Goal: Task Accomplishment & Management: Use online tool/utility

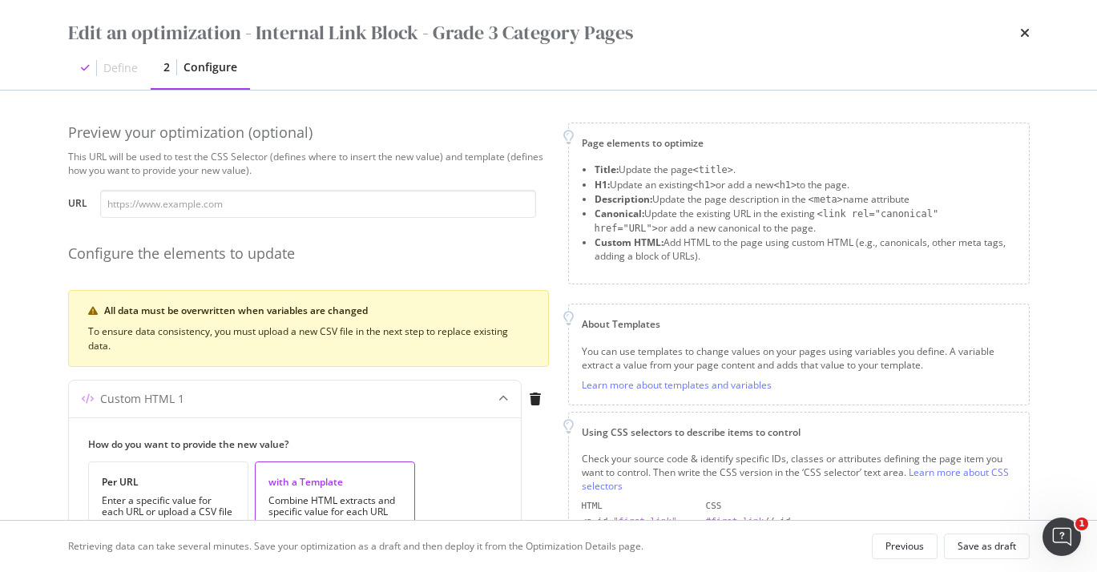
scroll to position [21, 0]
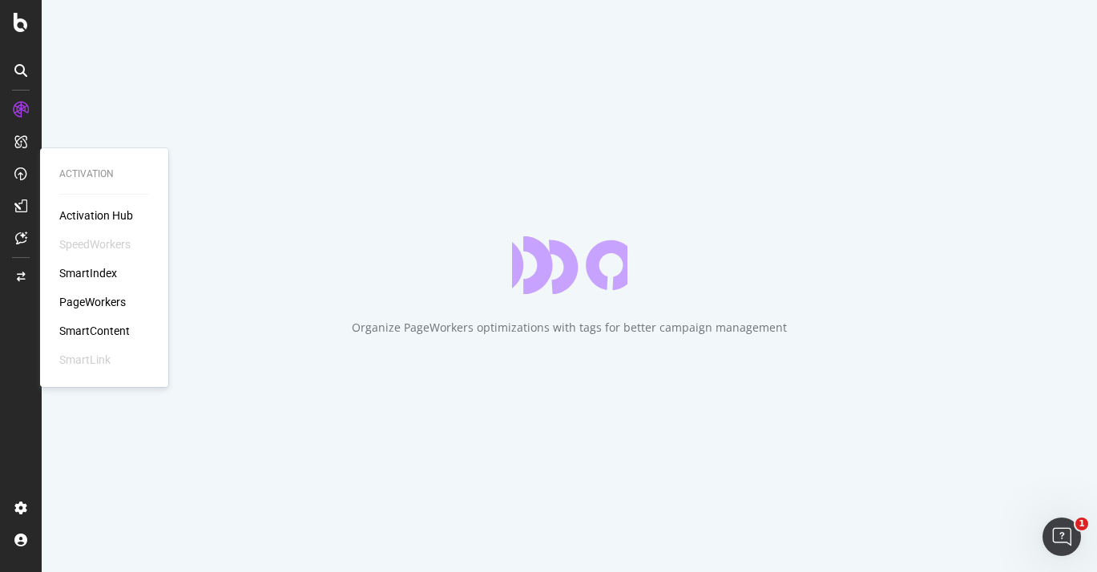
click at [95, 299] on div "PageWorkers" at bounding box center [92, 302] width 66 height 16
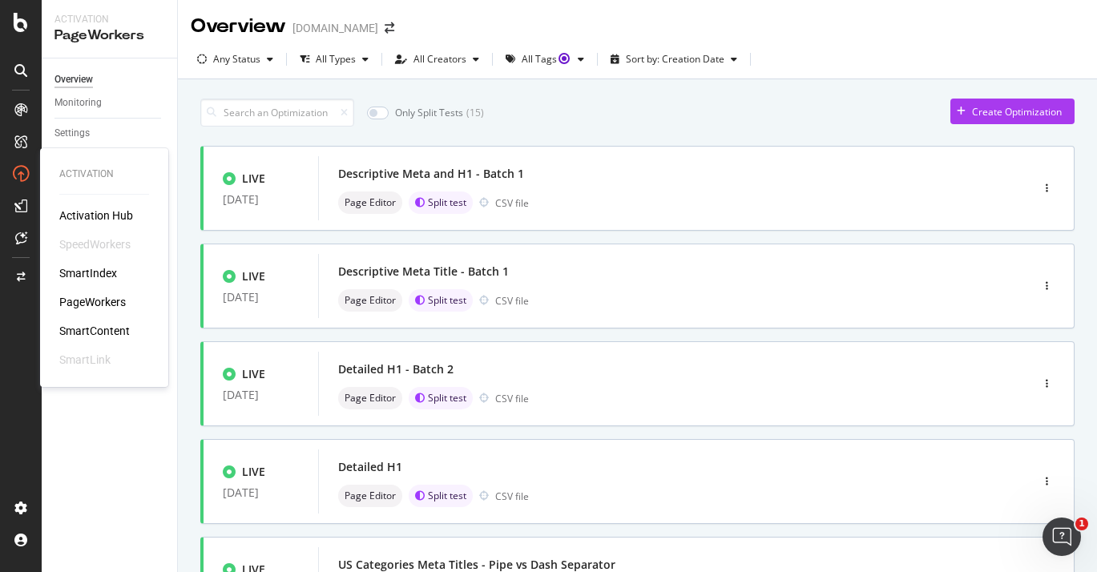
click at [114, 303] on div "PageWorkers" at bounding box center [92, 302] width 66 height 16
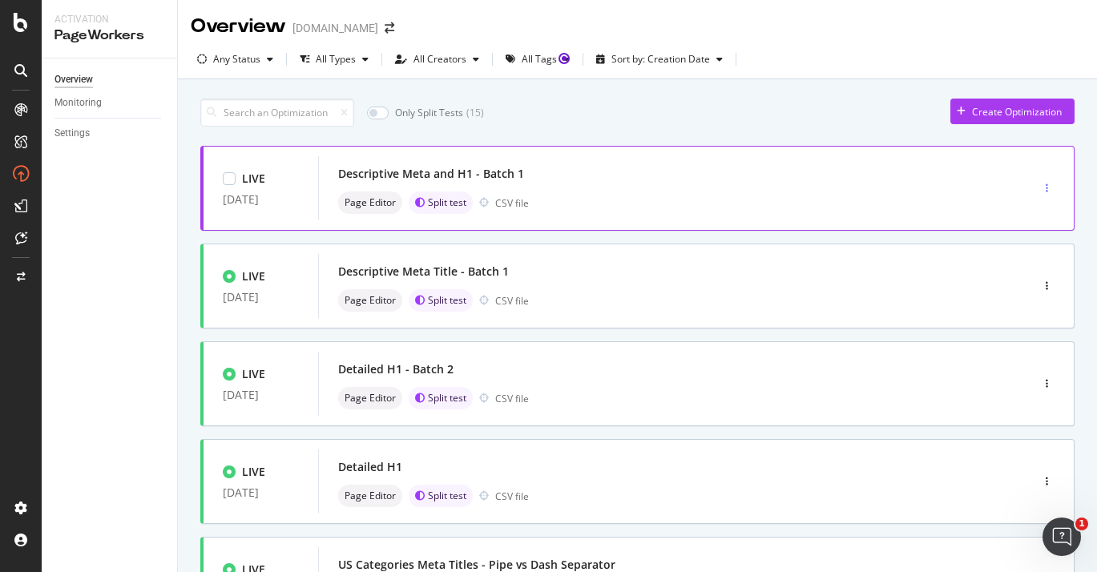
click at [1051, 187] on div "button" at bounding box center [1046, 188] width 15 height 10
click at [762, 167] on div "Descriptive Meta and H1 - Batch 1" at bounding box center [650, 174] width 624 height 22
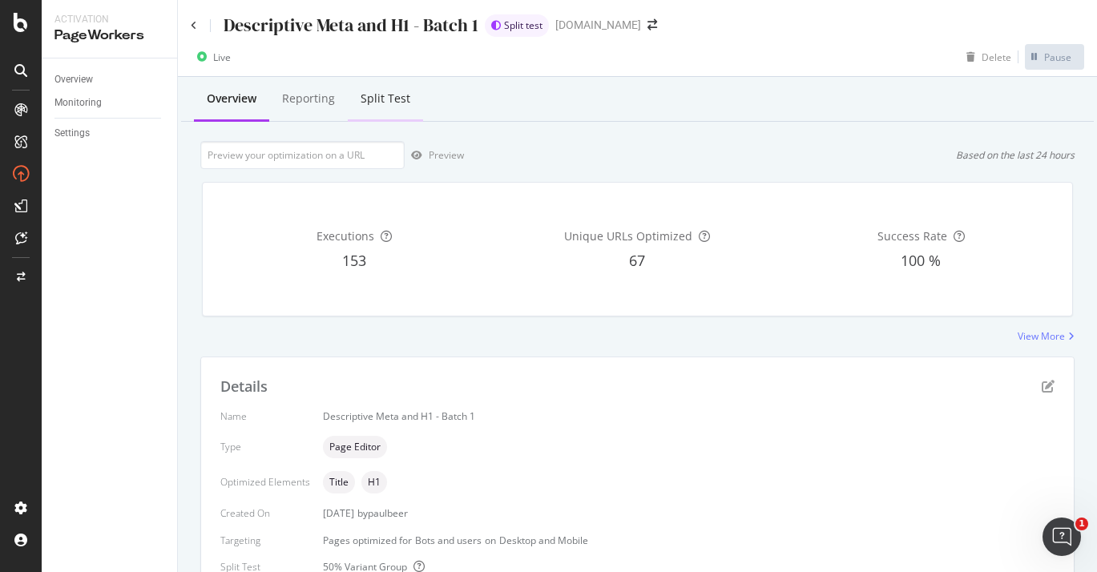
click at [382, 100] on div "Split Test" at bounding box center [385, 99] width 50 height 16
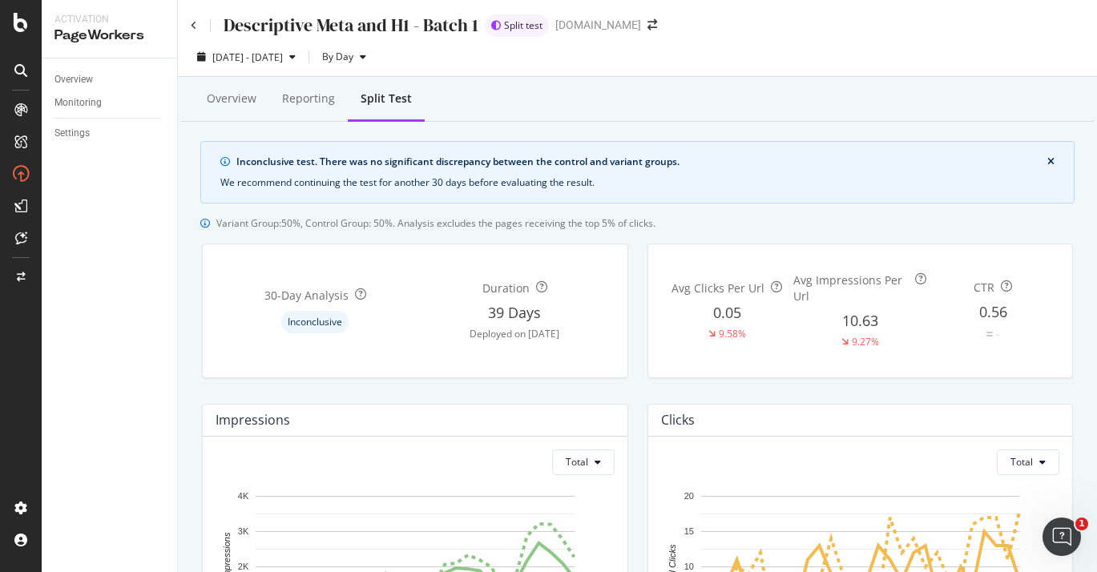
click at [23, 72] on icon at bounding box center [20, 70] width 13 height 13
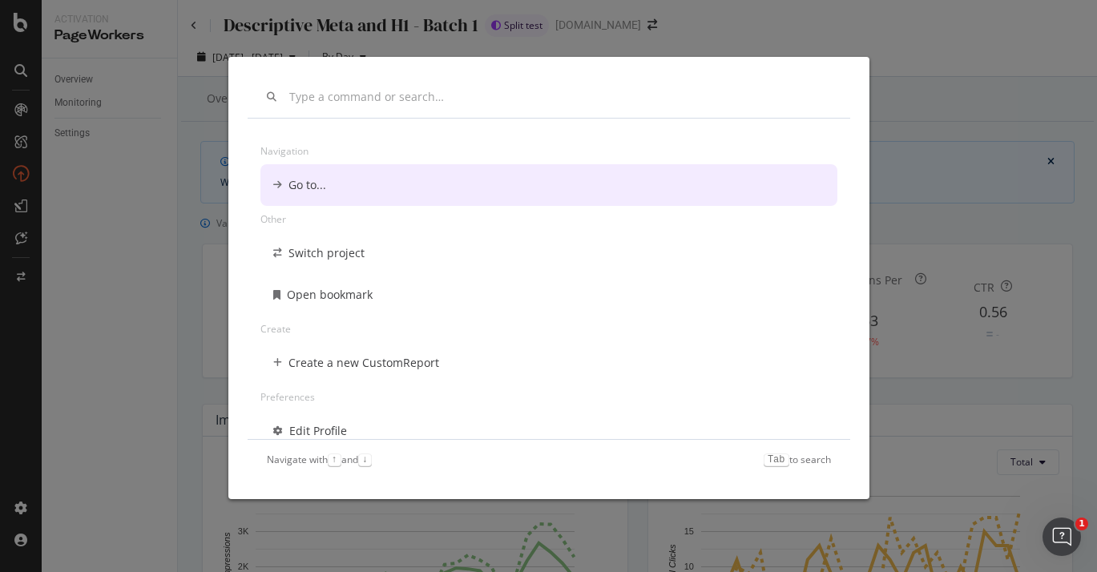
click at [26, 91] on div "Navigation Go to... Other Switch project Open bookmark Create Create a new Cust…" at bounding box center [548, 286] width 1097 height 572
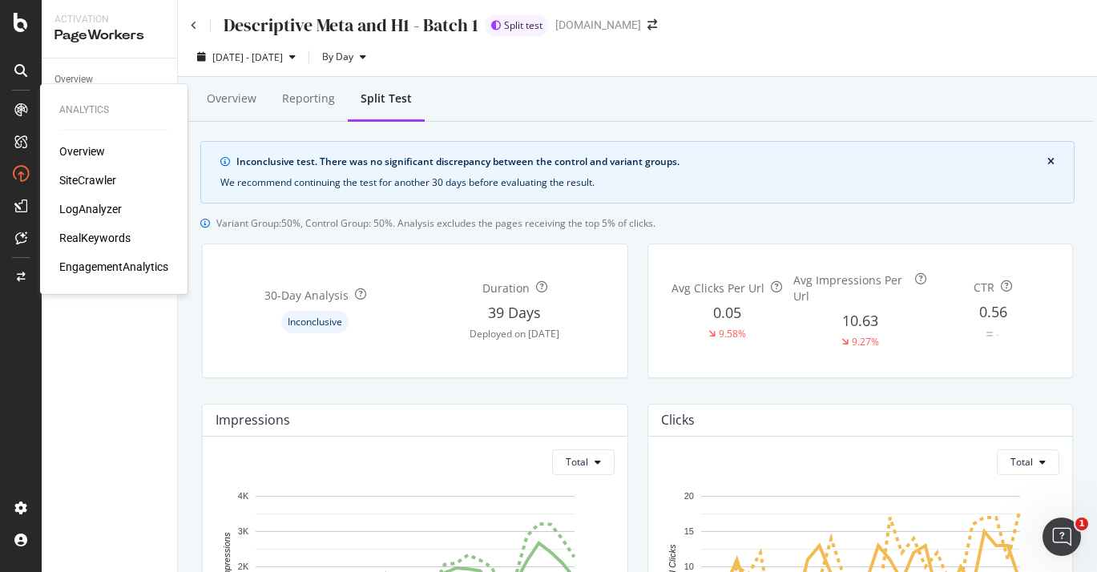
click at [26, 114] on icon at bounding box center [20, 109] width 13 height 13
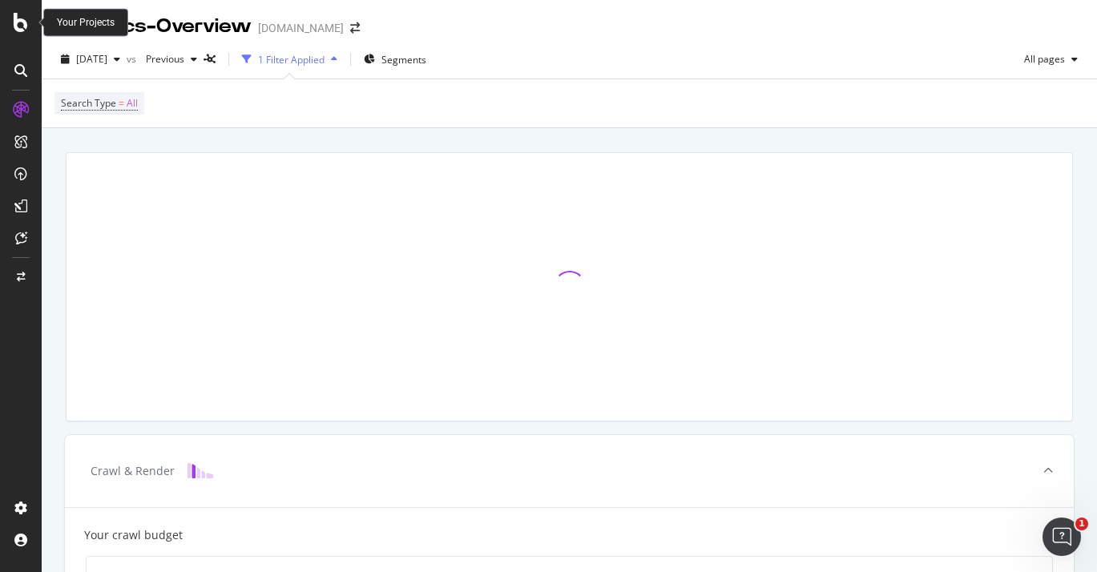
click at [24, 26] on icon at bounding box center [21, 22] width 14 height 19
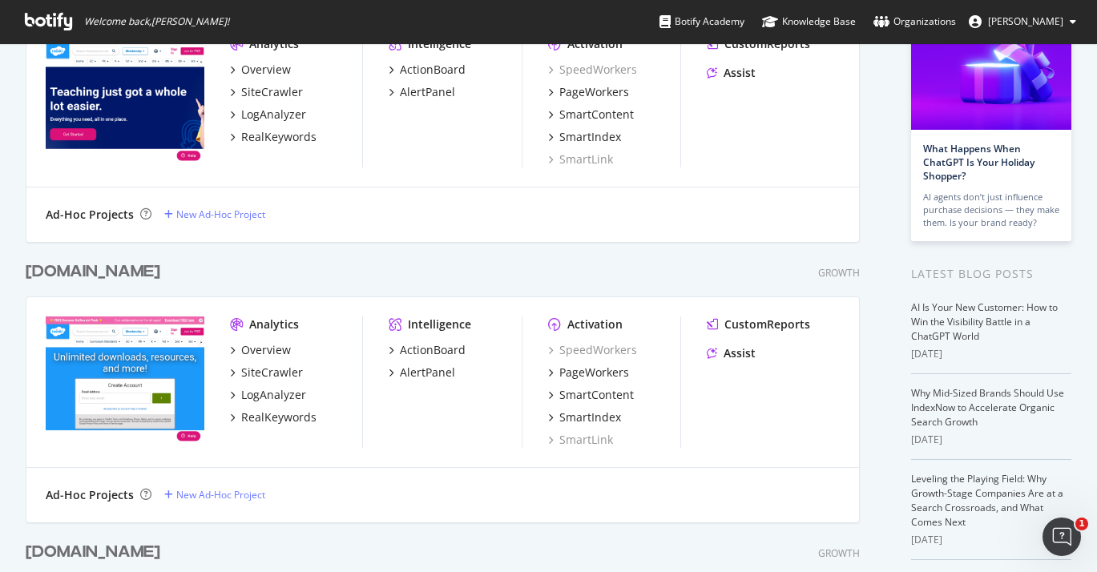
scroll to position [492, 0]
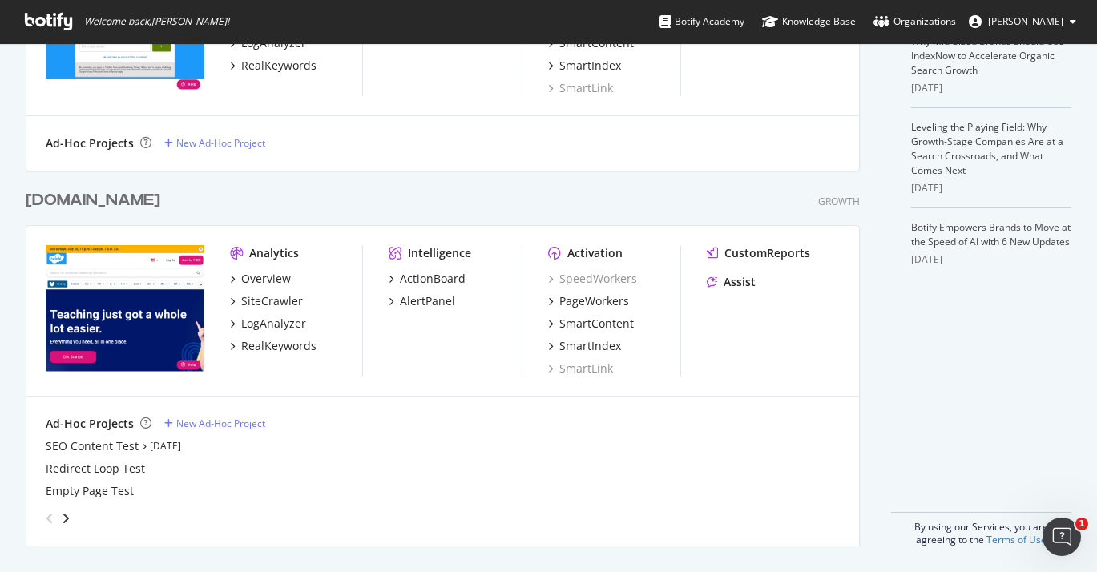
click at [71, 515] on div "grid" at bounding box center [439, 515] width 800 height 32
click at [68, 516] on icon "angle-right" at bounding box center [66, 518] width 8 height 13
click at [42, 516] on div "angle-left" at bounding box center [49, 518] width 21 height 26
click at [123, 446] on div "SEO Content Test" at bounding box center [92, 446] width 93 height 16
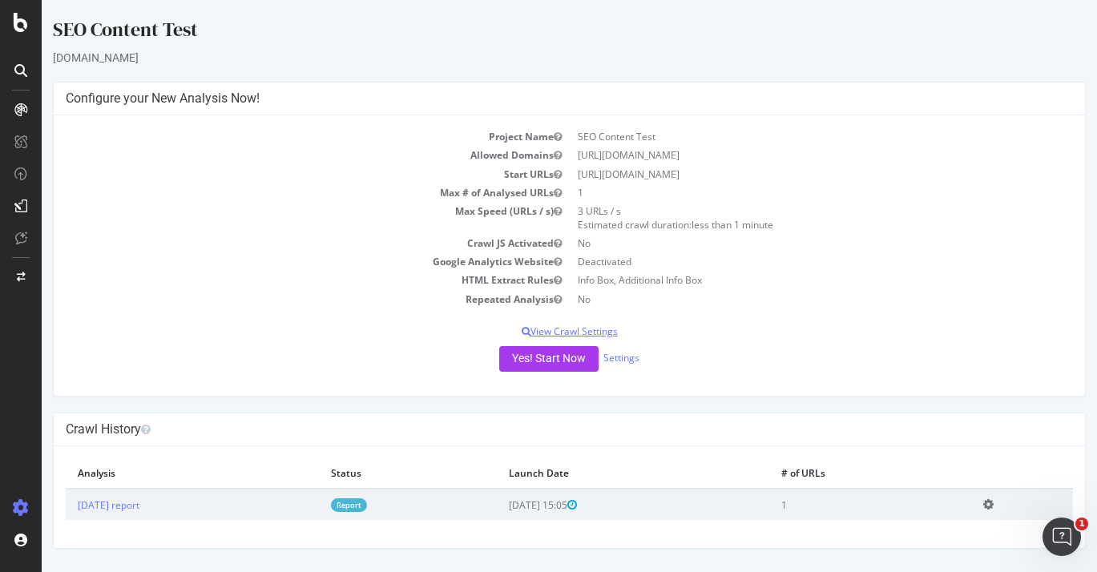
click at [561, 335] on p "View Crawl Settings" at bounding box center [569, 331] width 1007 height 14
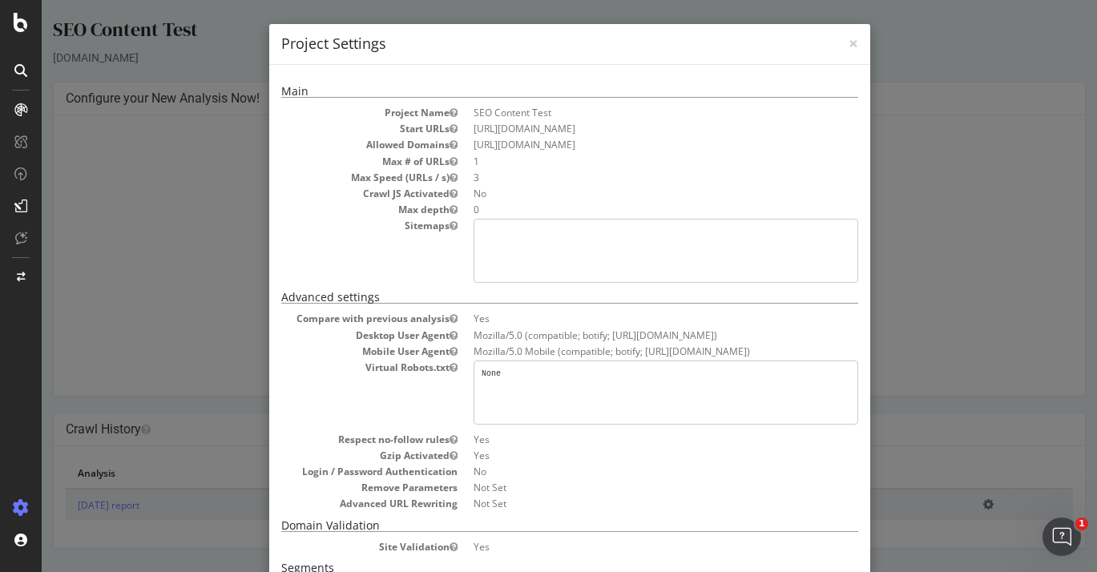
click at [862, 39] on div "× Close Project Settings" at bounding box center [569, 44] width 601 height 41
click at [850, 48] on span "×" at bounding box center [853, 43] width 10 height 22
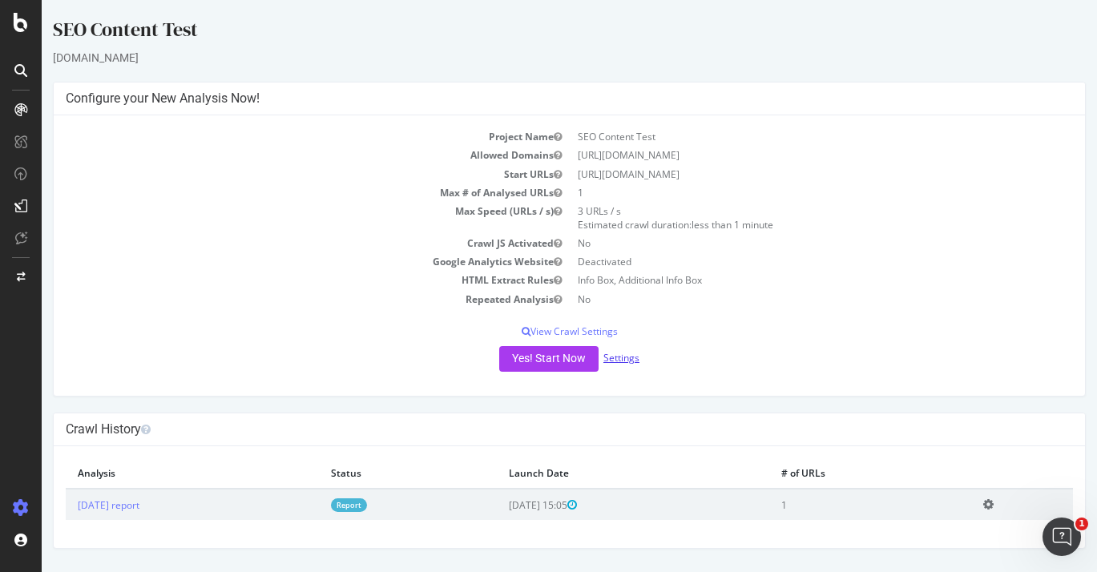
click at [623, 357] on link "Settings" at bounding box center [621, 358] width 36 height 14
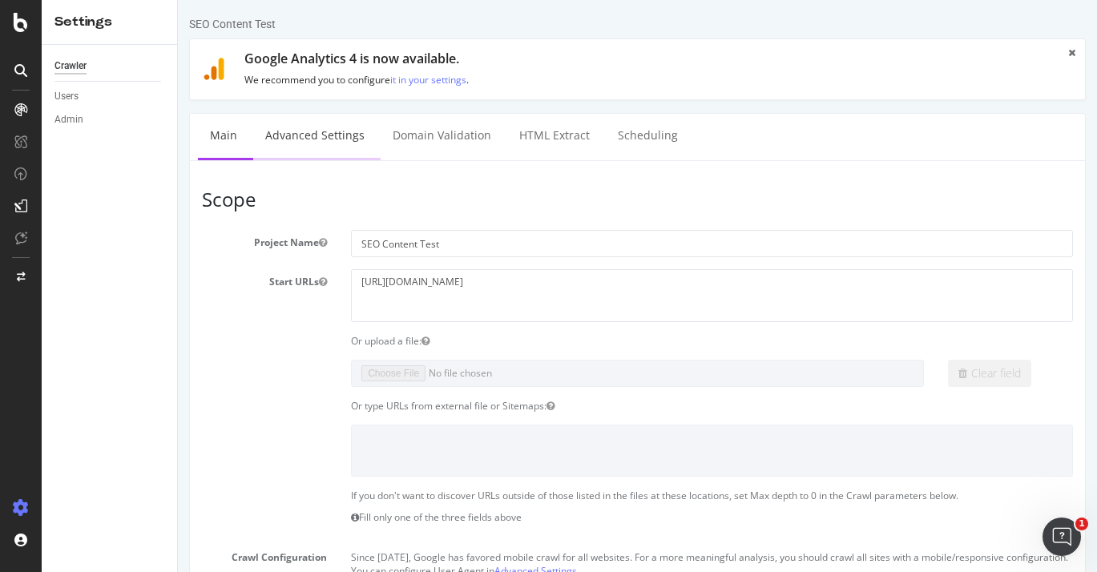
click at [323, 143] on link "Advanced Settings" at bounding box center [314, 136] width 123 height 44
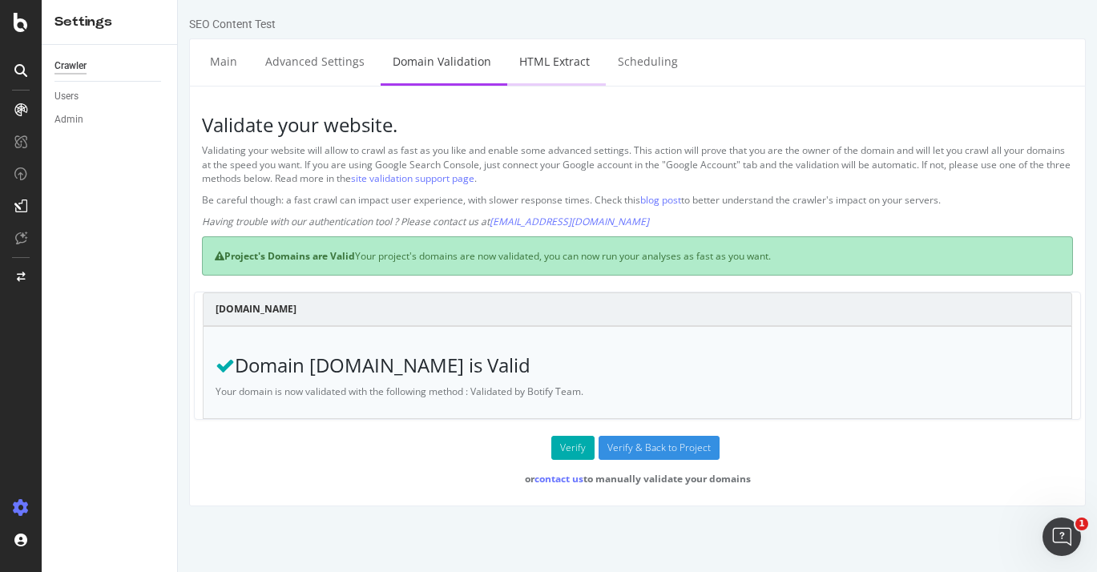
click at [525, 67] on link "HTML Extract" at bounding box center [554, 61] width 95 height 44
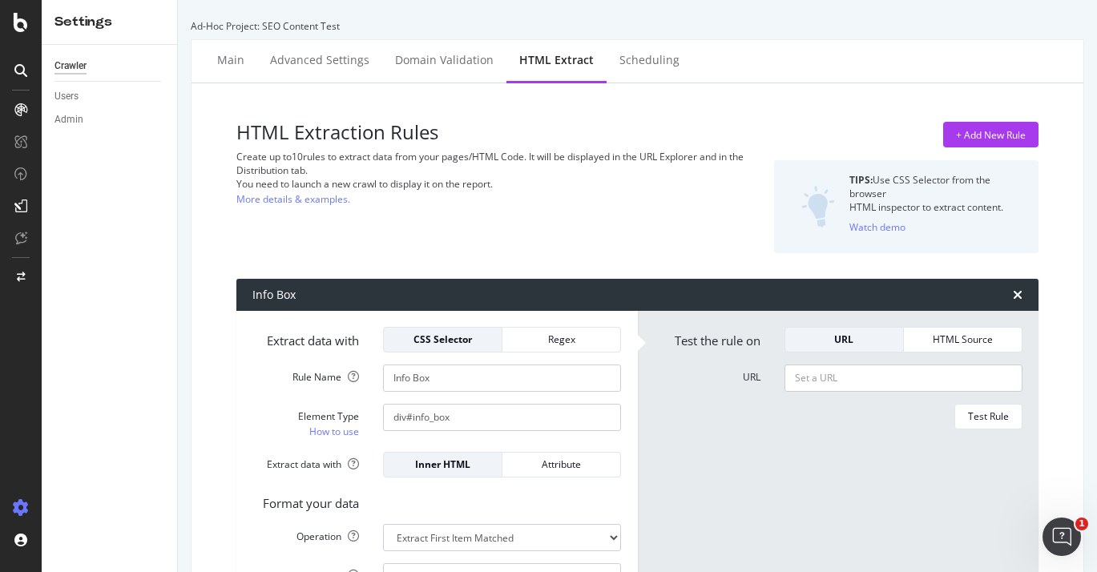
scroll to position [197, 0]
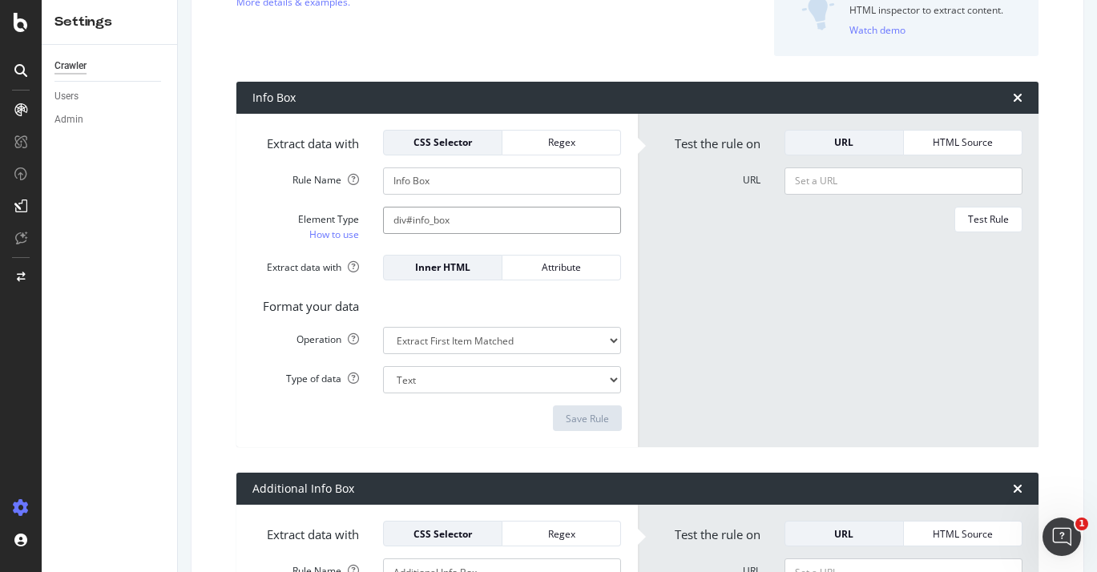
drag, startPoint x: 405, startPoint y: 220, endPoint x: 380, endPoint y: 220, distance: 25.6
click at [380, 220] on div "div#info_box" at bounding box center [502, 220] width 262 height 27
type input "#info_box"
click at [595, 426] on div "Save Rule" at bounding box center [586, 418] width 43 height 24
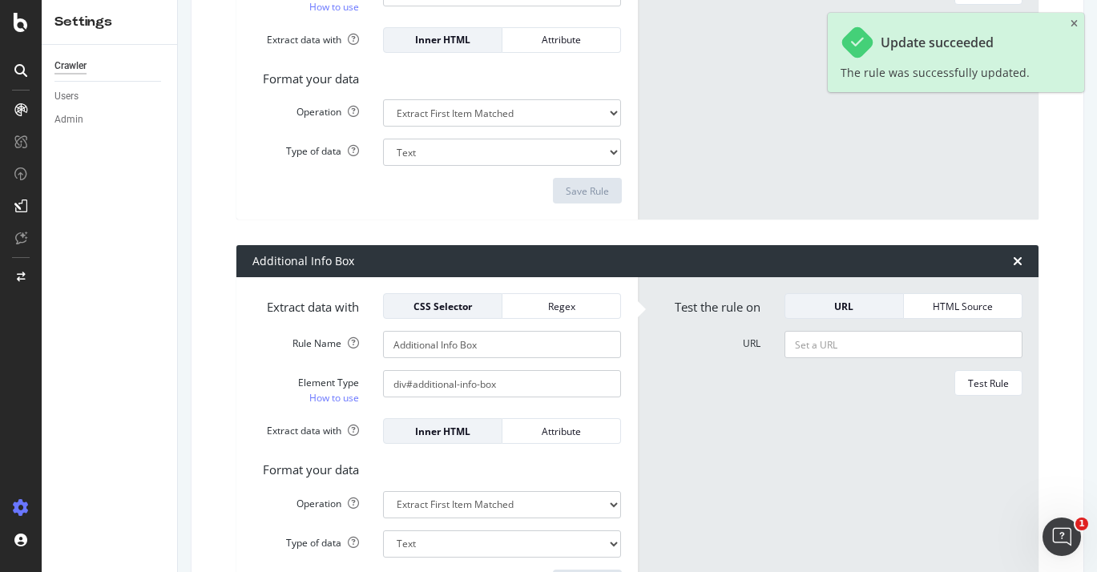
scroll to position [552, 0]
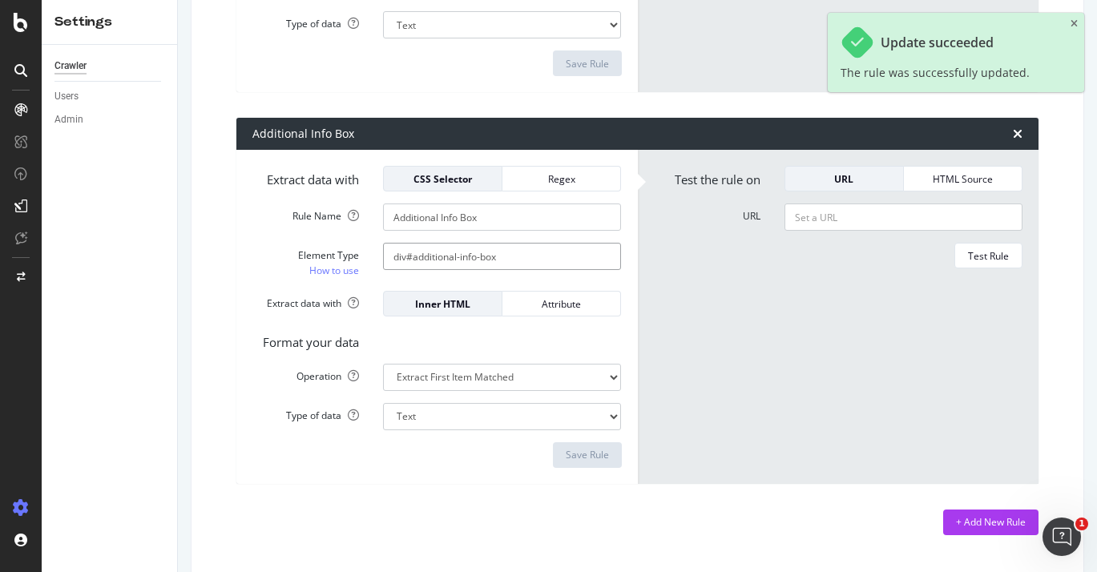
drag, startPoint x: 406, startPoint y: 256, endPoint x: 370, endPoint y: 256, distance: 36.0
click at [372, 256] on div "div#additional-info-box" at bounding box center [502, 256] width 262 height 27
type input "#additional-info-box"
click at [598, 458] on div "Save Rule" at bounding box center [586, 455] width 43 height 14
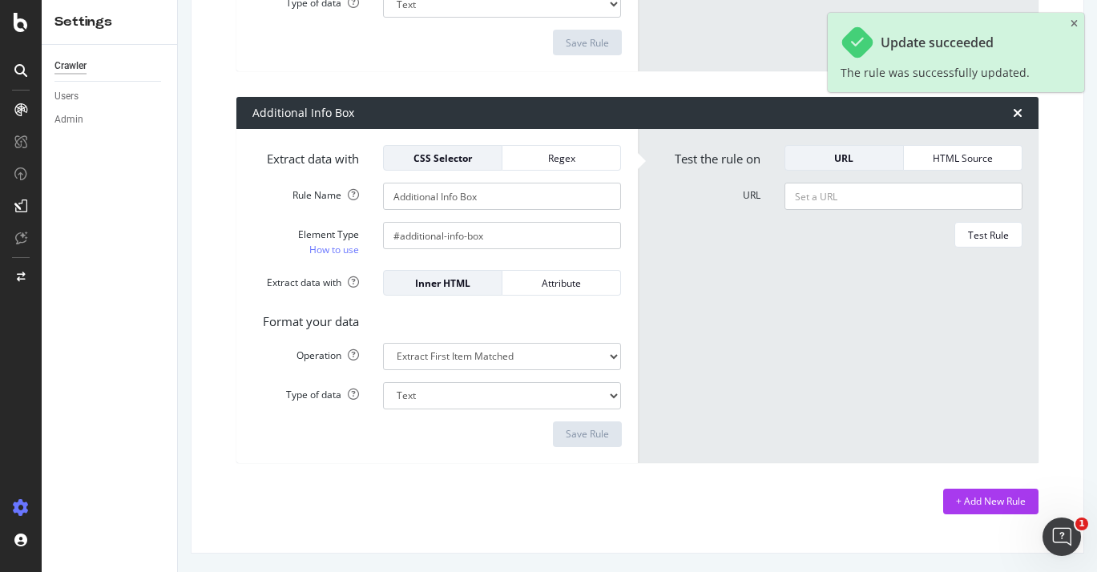
scroll to position [0, 0]
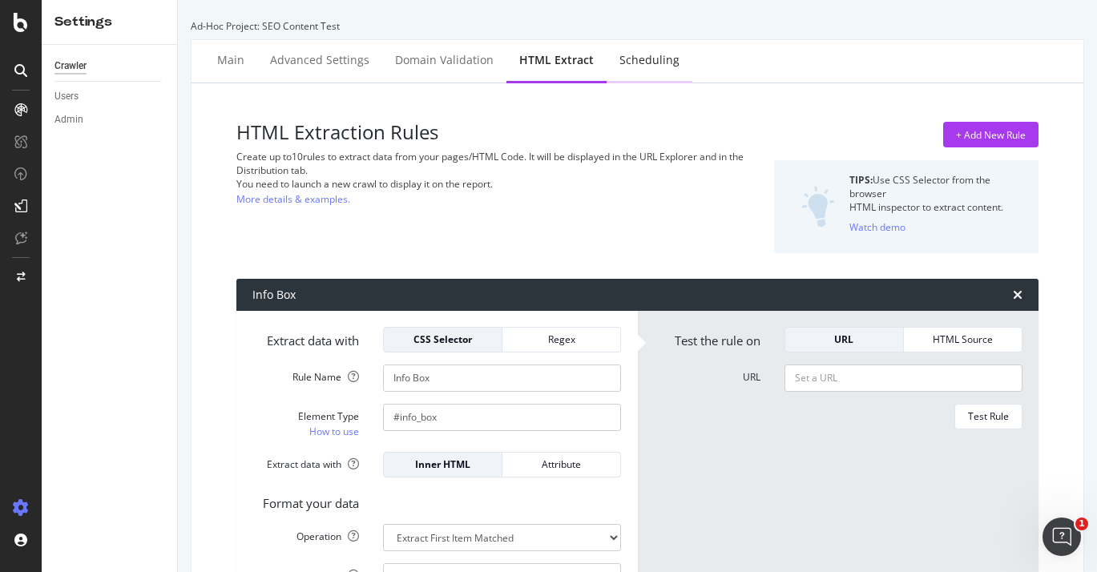
click at [645, 56] on div "Scheduling" at bounding box center [649, 60] width 60 height 16
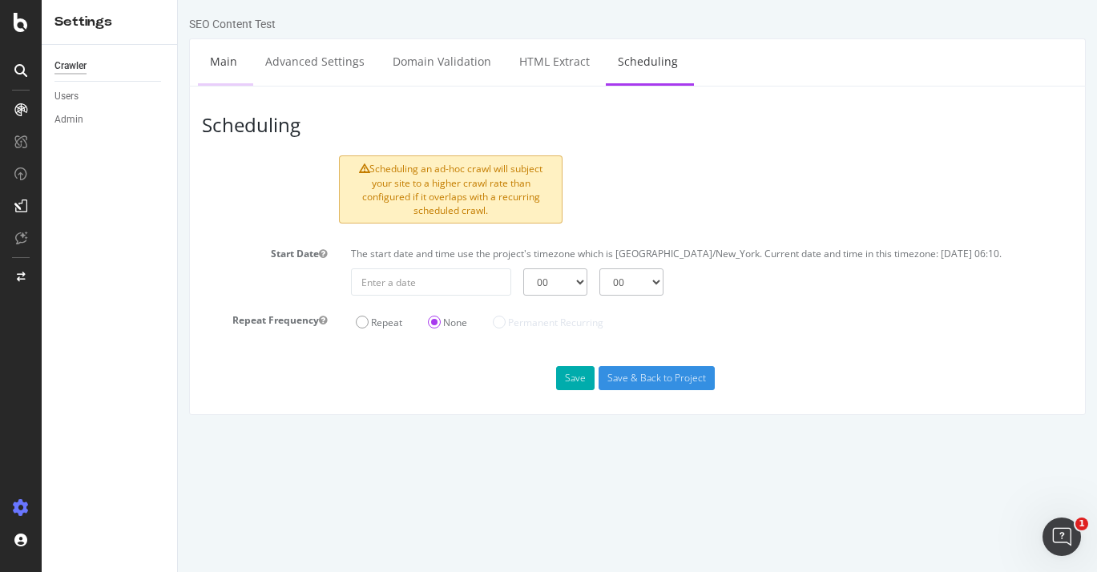
click at [223, 67] on link "Main" at bounding box center [223, 61] width 51 height 44
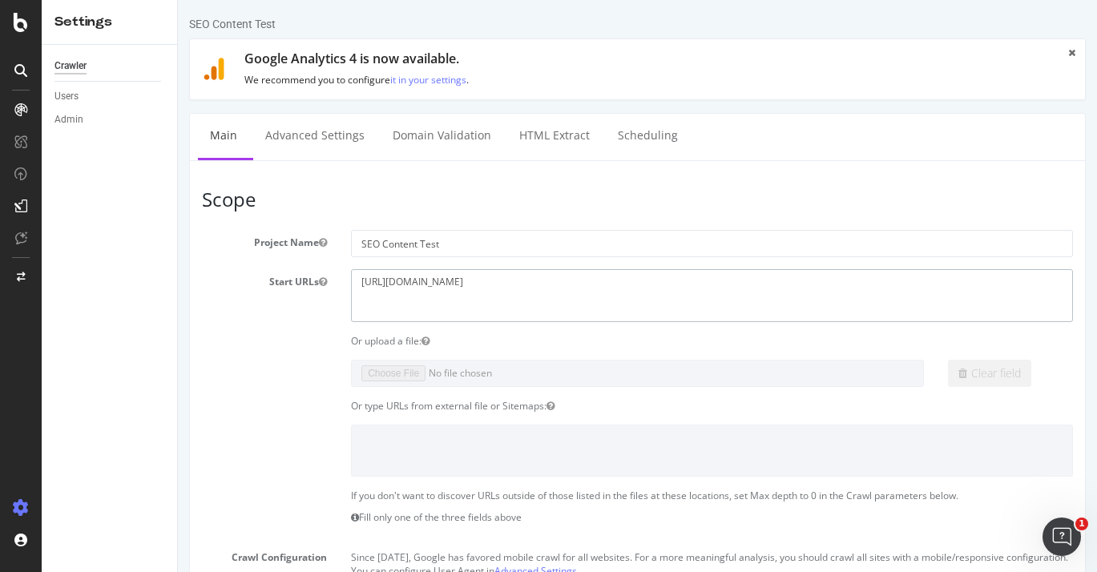
click at [414, 277] on textarea "[URL][DOMAIN_NAME]" at bounding box center [712, 295] width 722 height 52
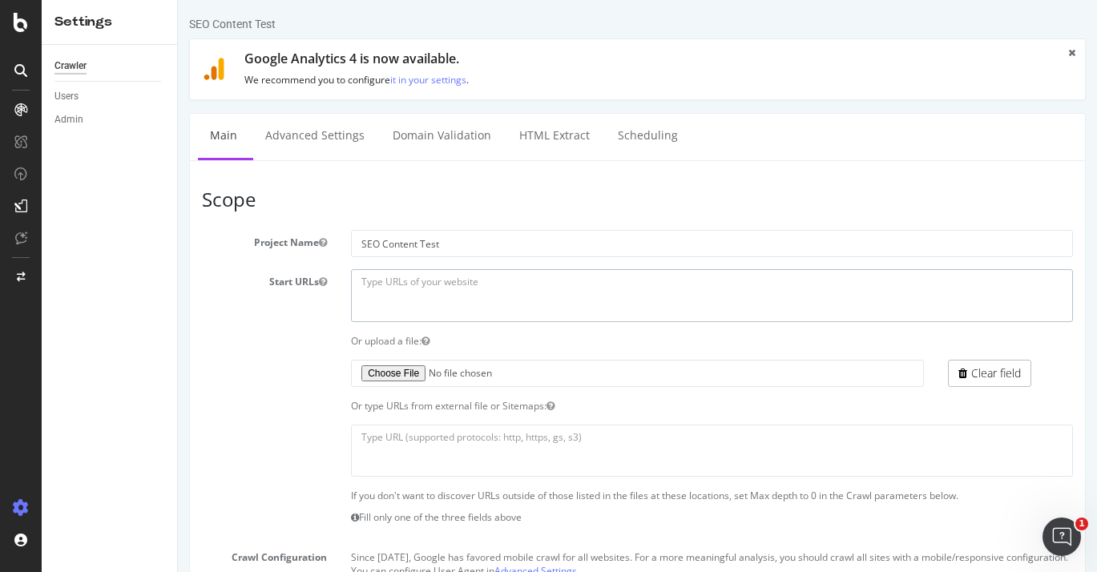
paste textarea "[URL][DOMAIN_NAME]"
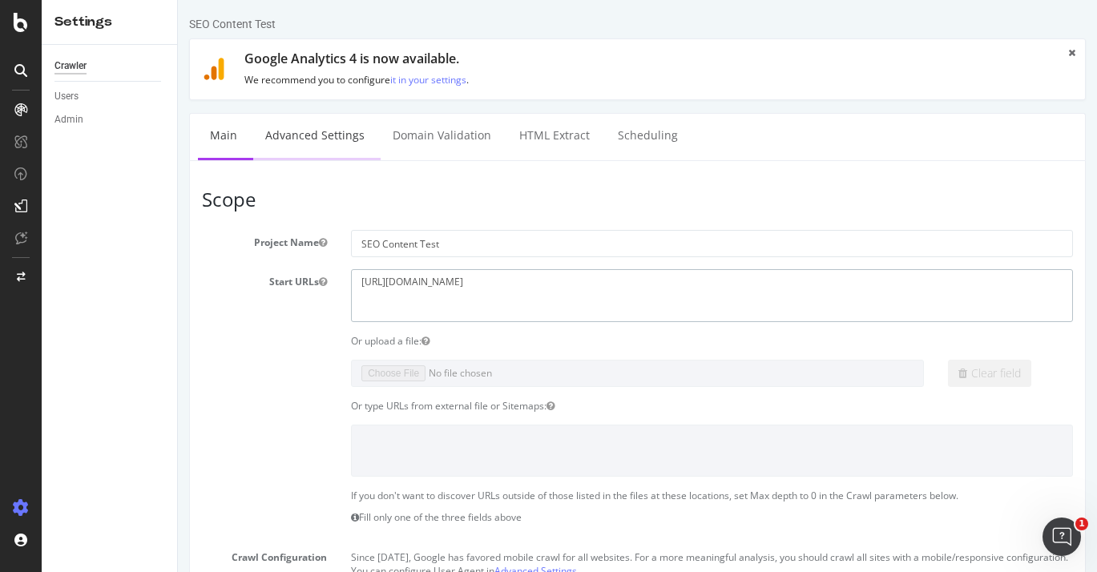
type textarea "[URL][DOMAIN_NAME]"
click at [300, 151] on link "Advanced Settings" at bounding box center [314, 136] width 123 height 44
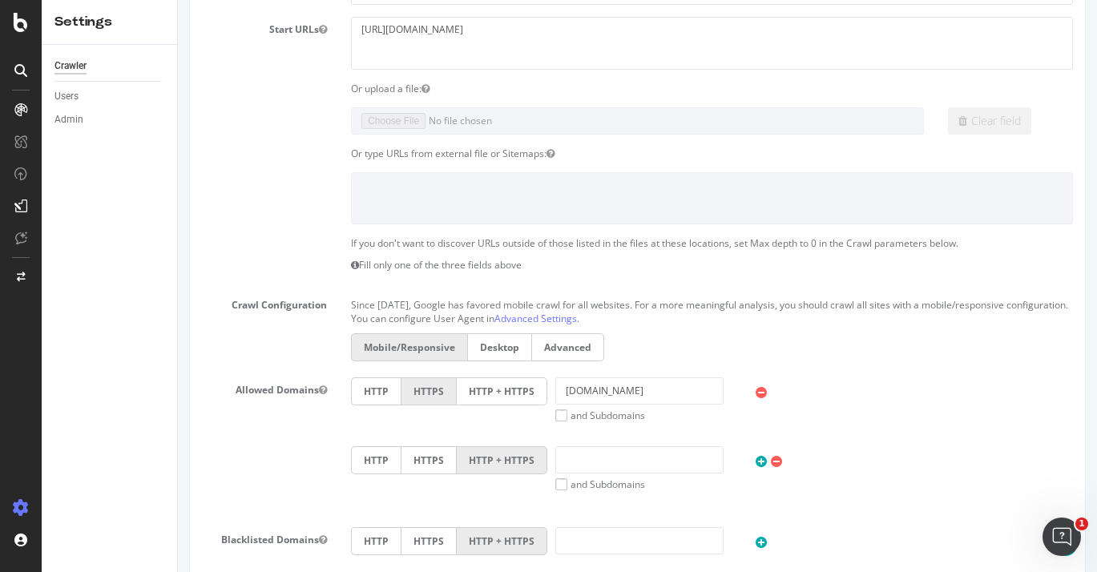
scroll to position [801, 0]
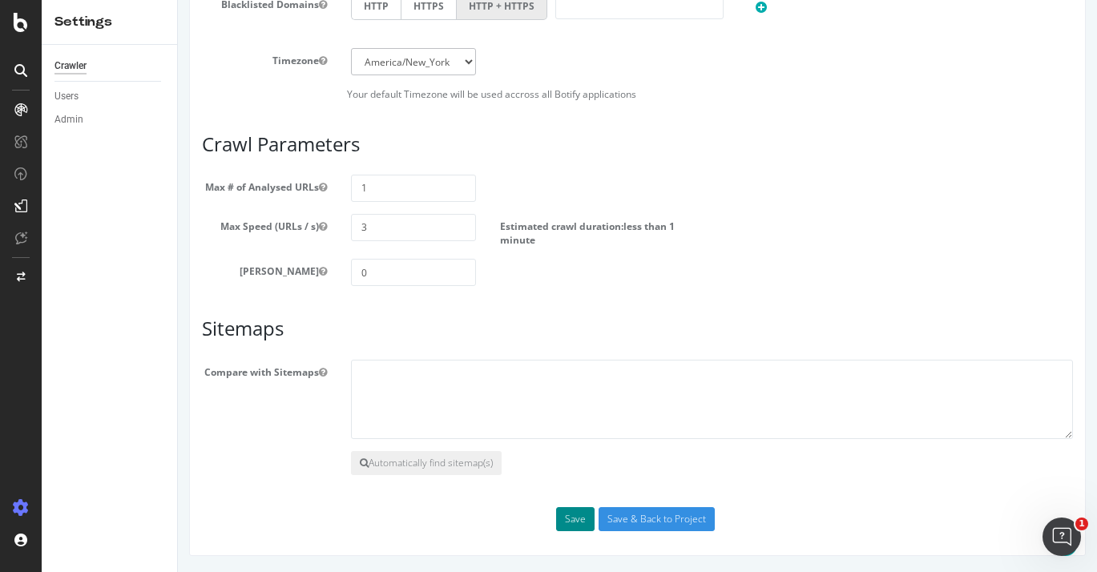
click at [578, 511] on button "Save" at bounding box center [575, 519] width 38 height 24
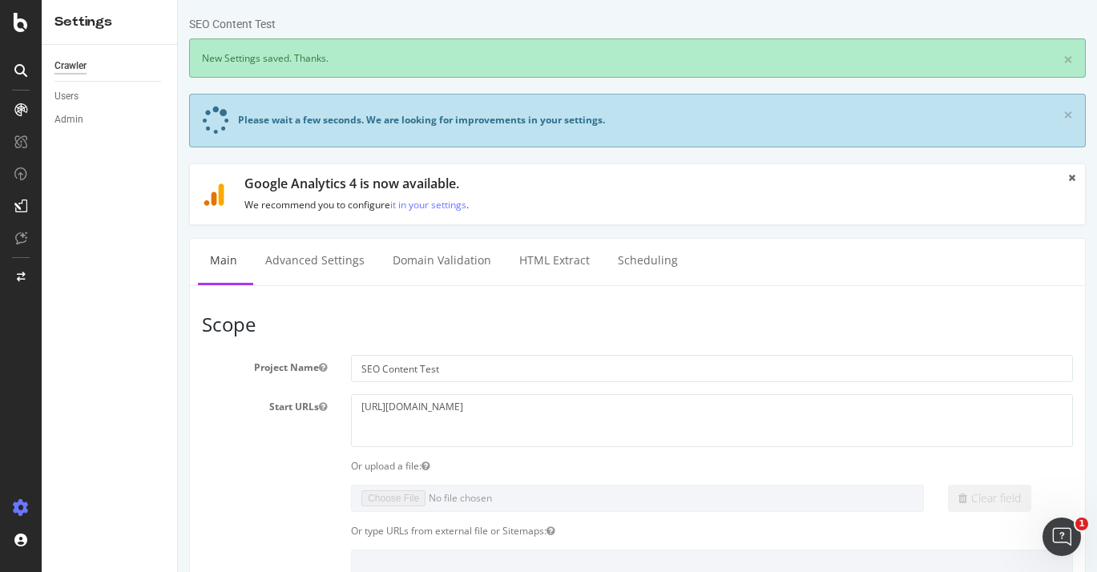
scroll to position [0, 0]
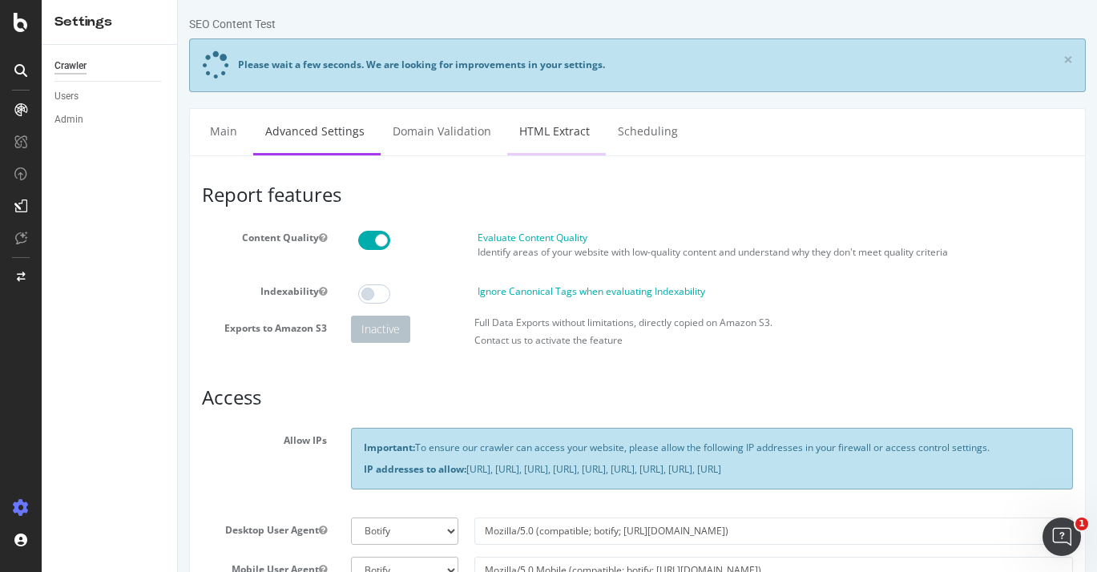
click at [565, 131] on link "HTML Extract" at bounding box center [554, 131] width 95 height 44
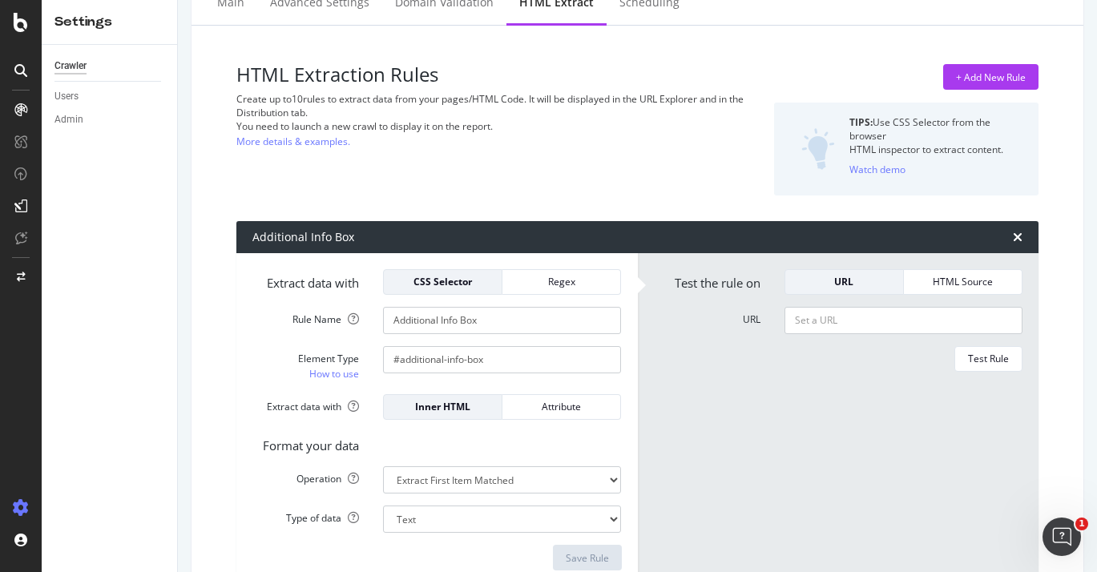
scroll to position [135, 0]
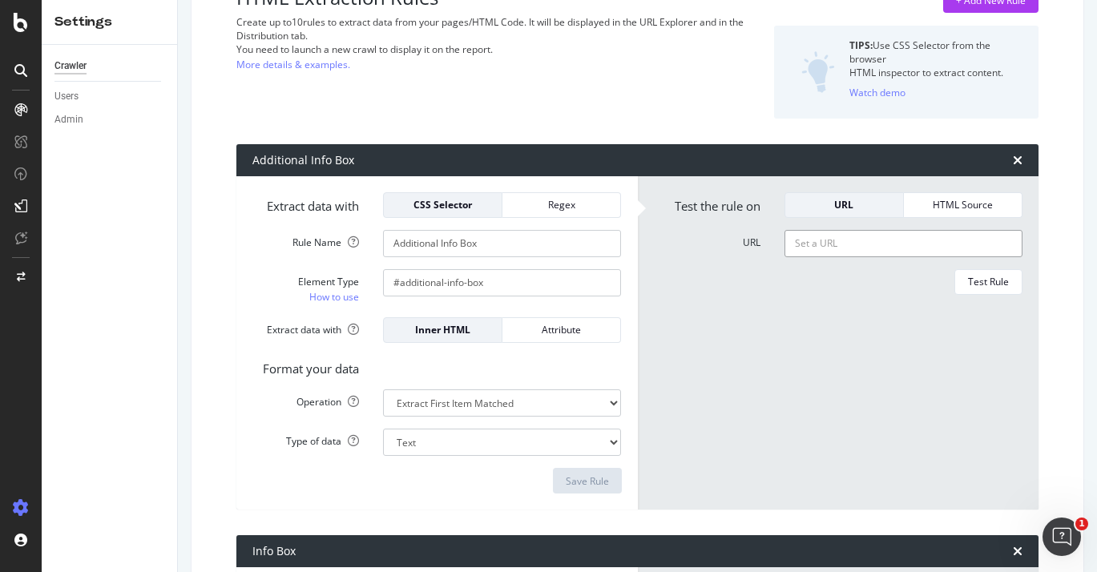
click at [838, 252] on input "URL" at bounding box center [903, 243] width 238 height 27
paste input "[URL][DOMAIN_NAME]"
type input "[URL][DOMAIN_NAME]"
click at [973, 280] on div "Test Rule" at bounding box center [988, 282] width 41 height 14
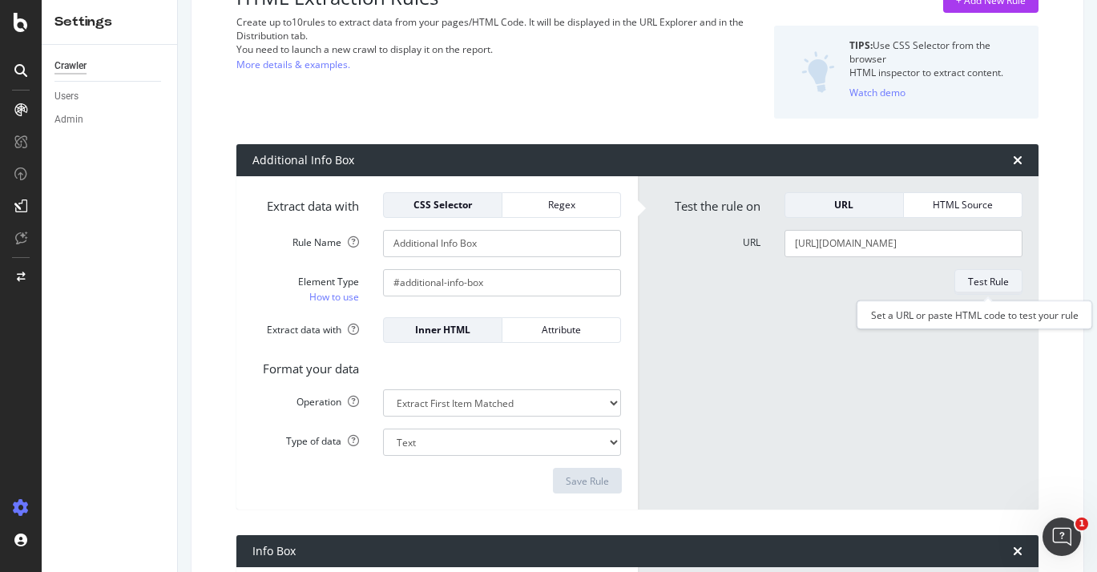
scroll to position [0, 0]
click at [563, 443] on select "Text Integer number Floating point number Date" at bounding box center [502, 442] width 238 height 27
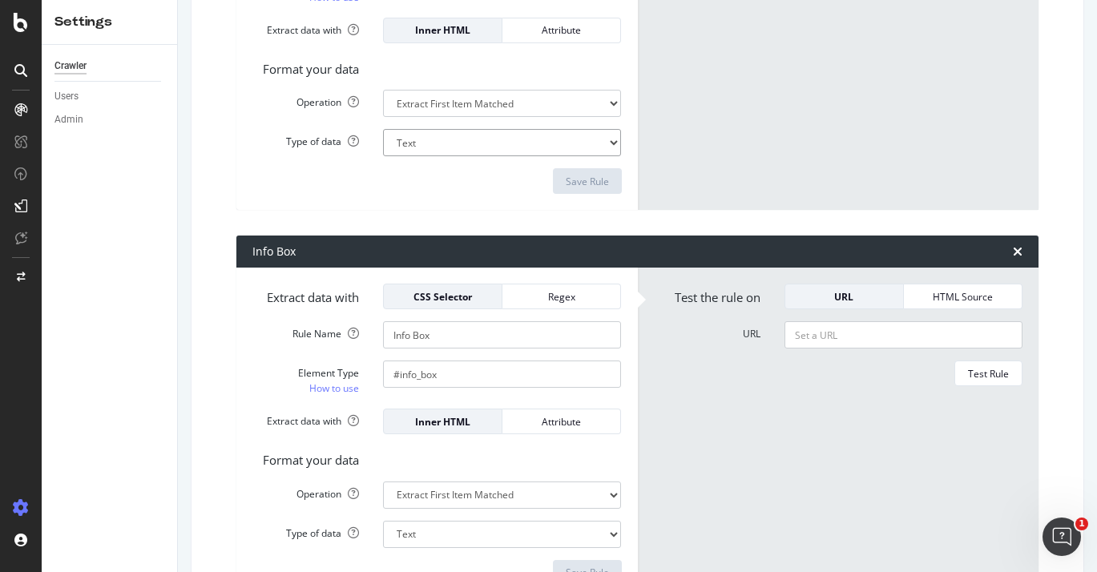
scroll to position [488, 0]
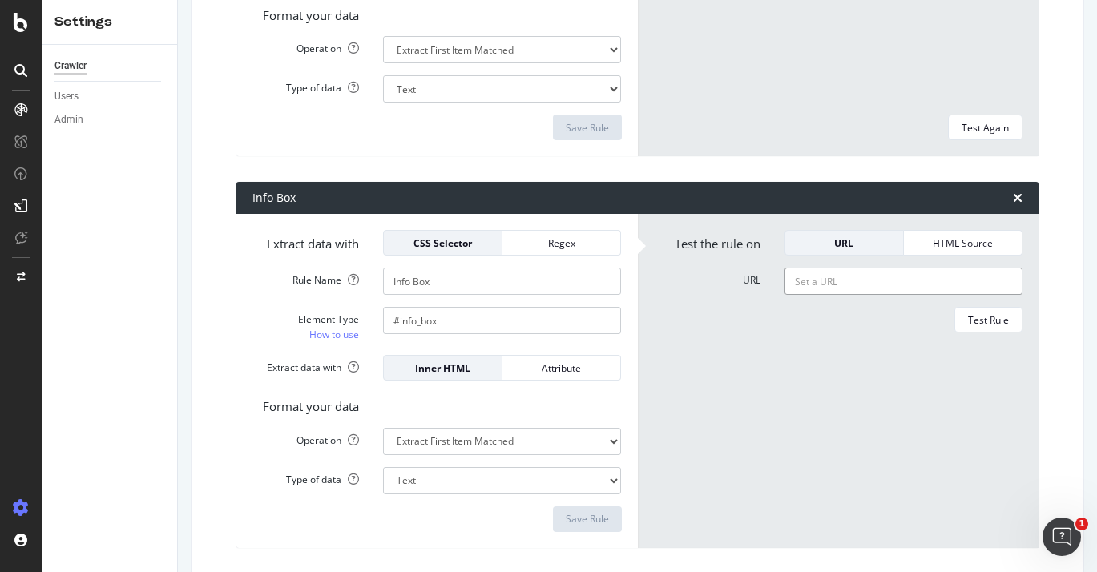
paste input "[URL][DOMAIN_NAME]"
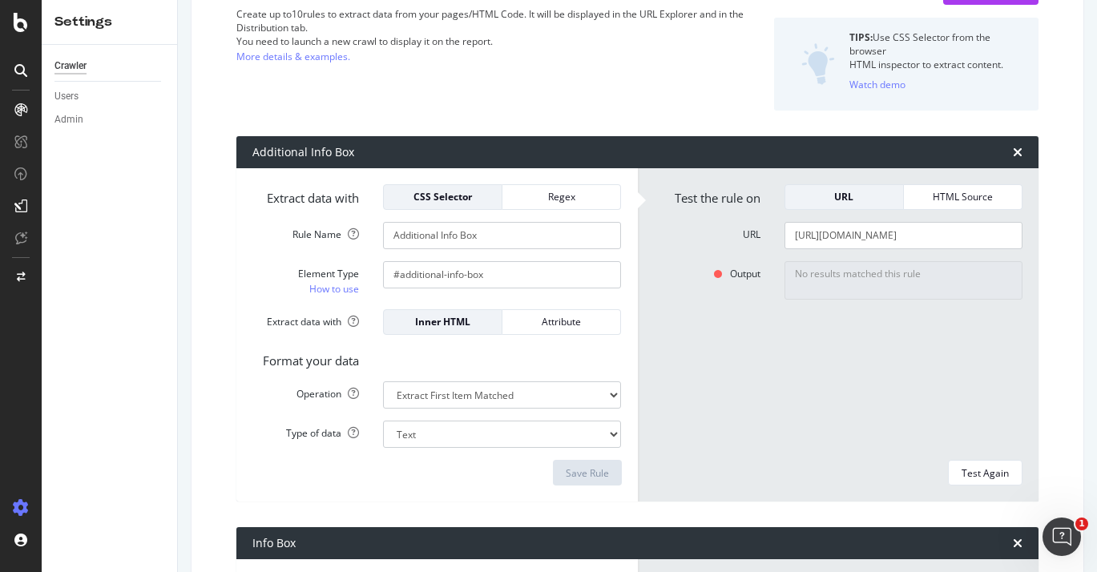
scroll to position [493, 0]
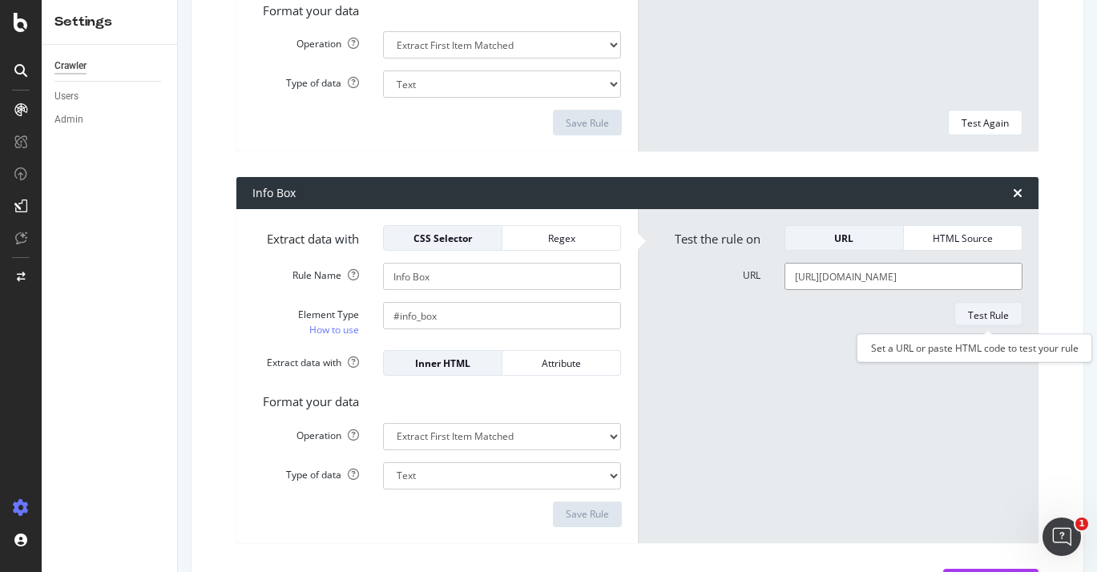
type input "[URL][DOMAIN_NAME]"
click at [985, 315] on div "Test Rule" at bounding box center [988, 315] width 41 height 14
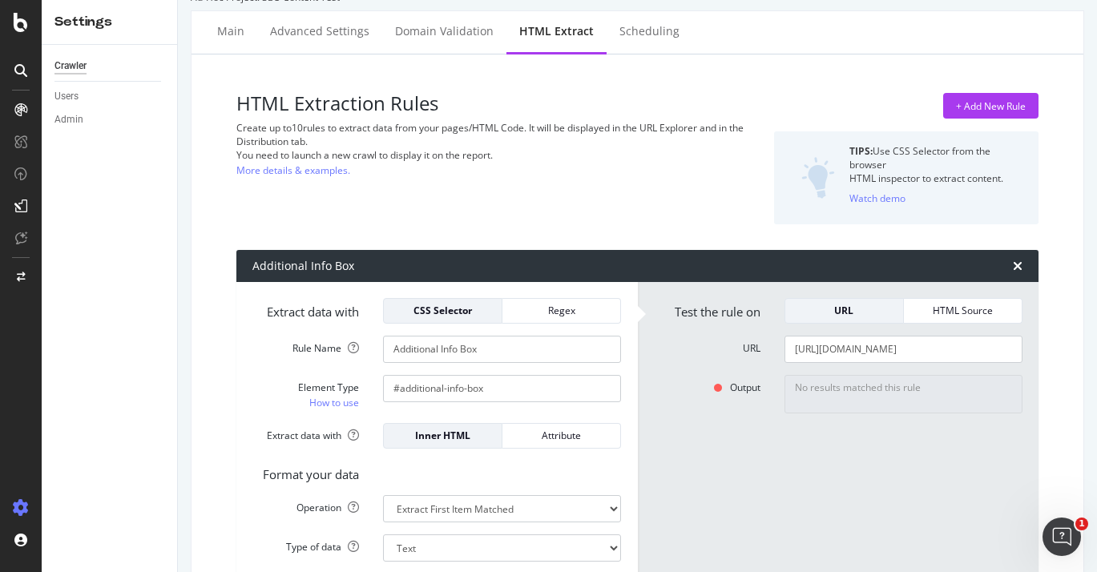
scroll to position [0, 0]
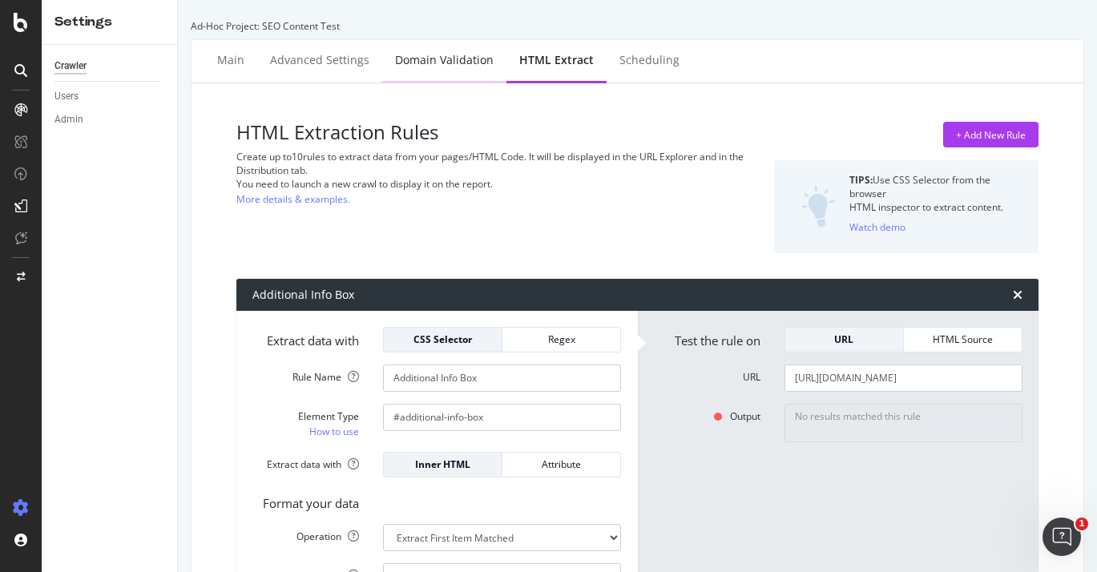
click at [455, 59] on div "Domain Validation" at bounding box center [444, 60] width 99 height 16
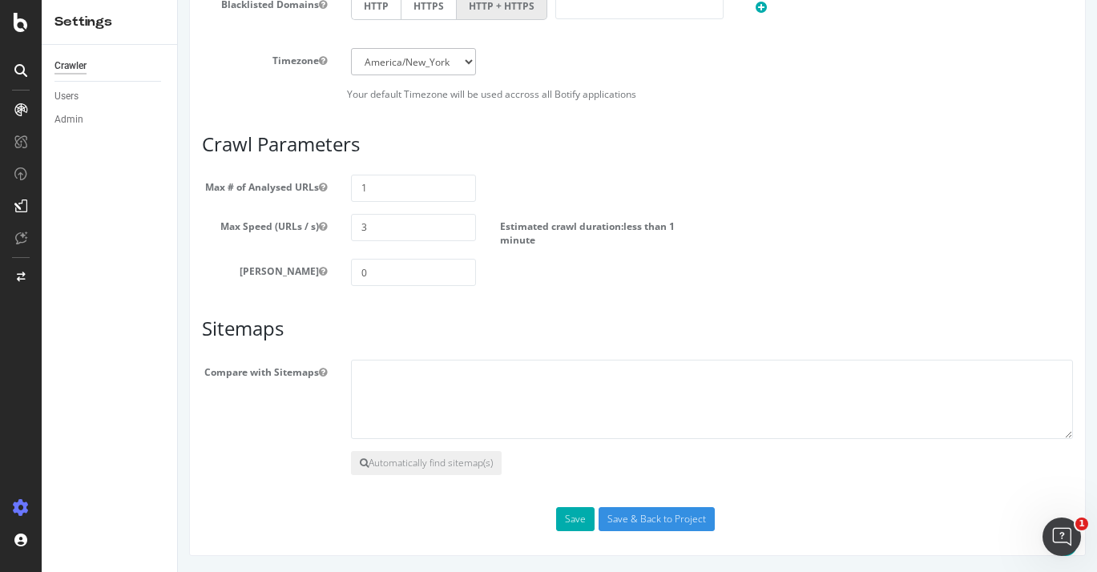
scroll to position [871, 0]
click at [622, 515] on input "Save & Back to Project" at bounding box center [656, 519] width 116 height 24
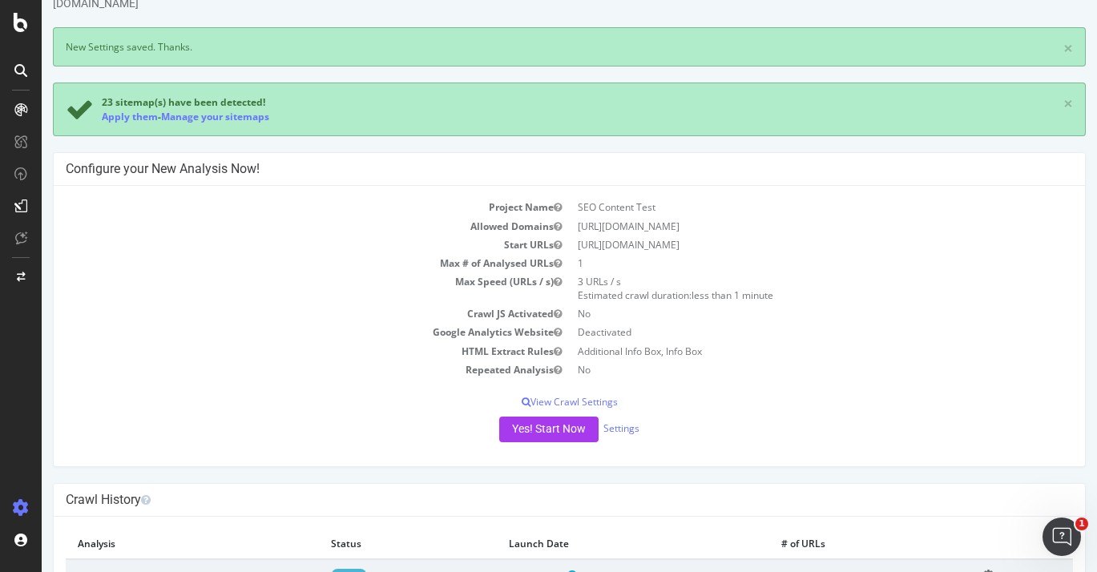
scroll to position [132, 0]
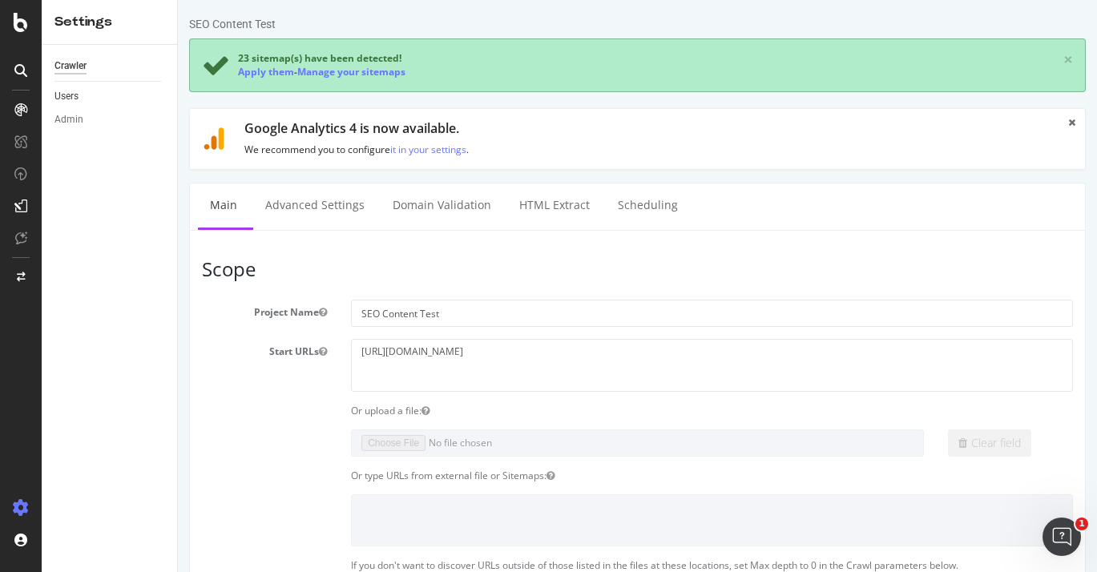
click at [98, 100] on link "Users" at bounding box center [109, 96] width 111 height 17
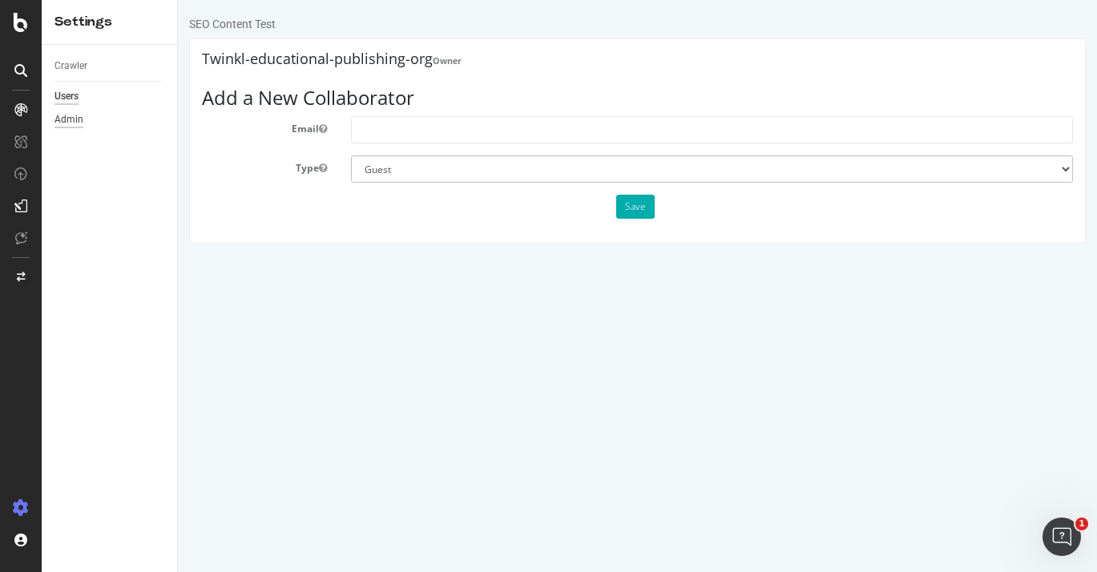
click at [77, 121] on div "Admin" at bounding box center [68, 119] width 29 height 17
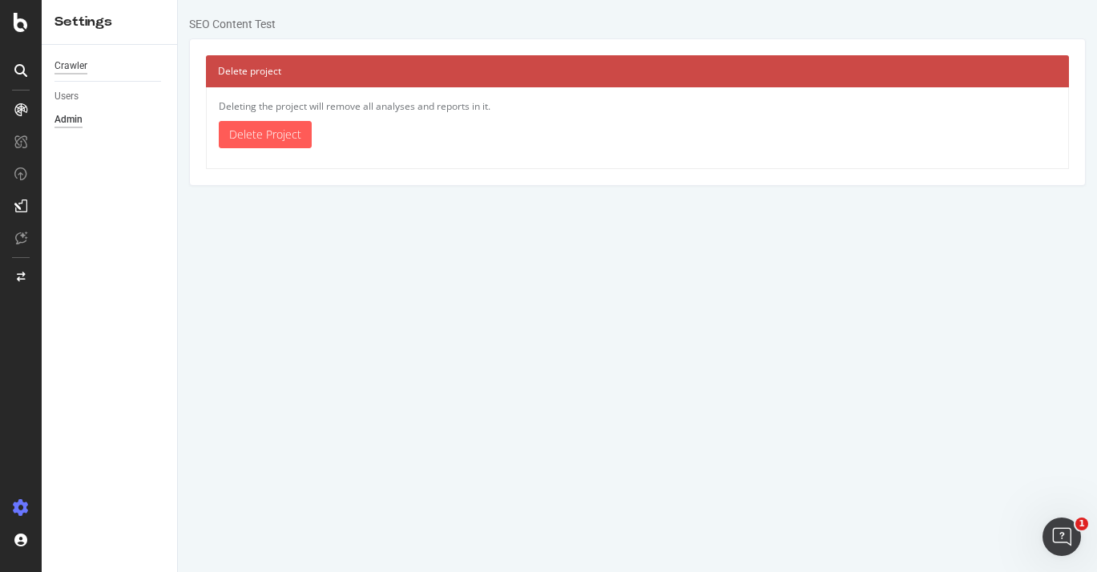
click at [84, 62] on div "Crawler" at bounding box center [70, 66] width 33 height 17
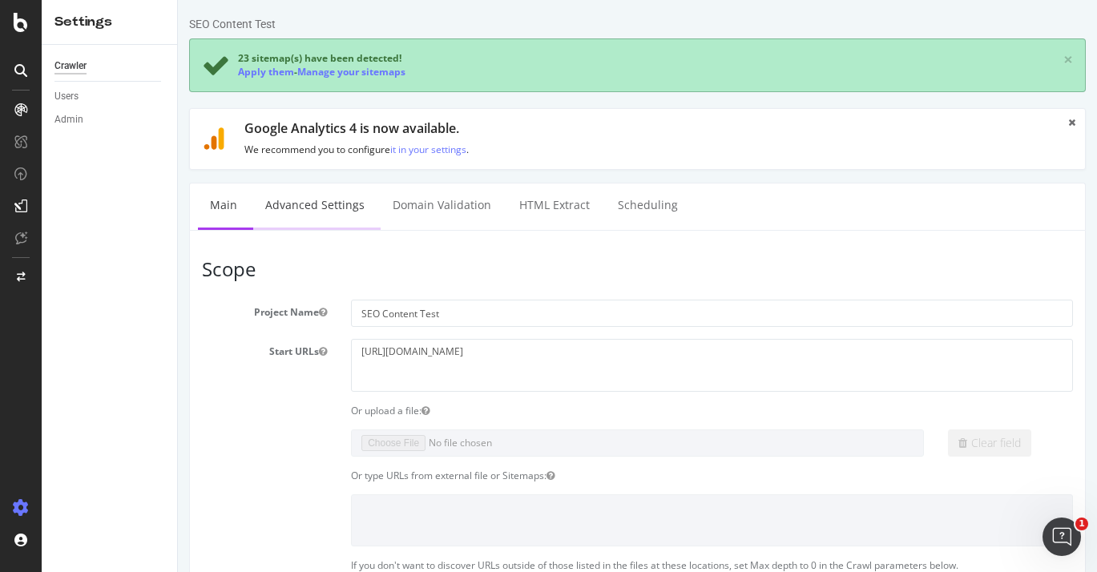
click at [313, 219] on link "Advanced Settings" at bounding box center [314, 205] width 123 height 44
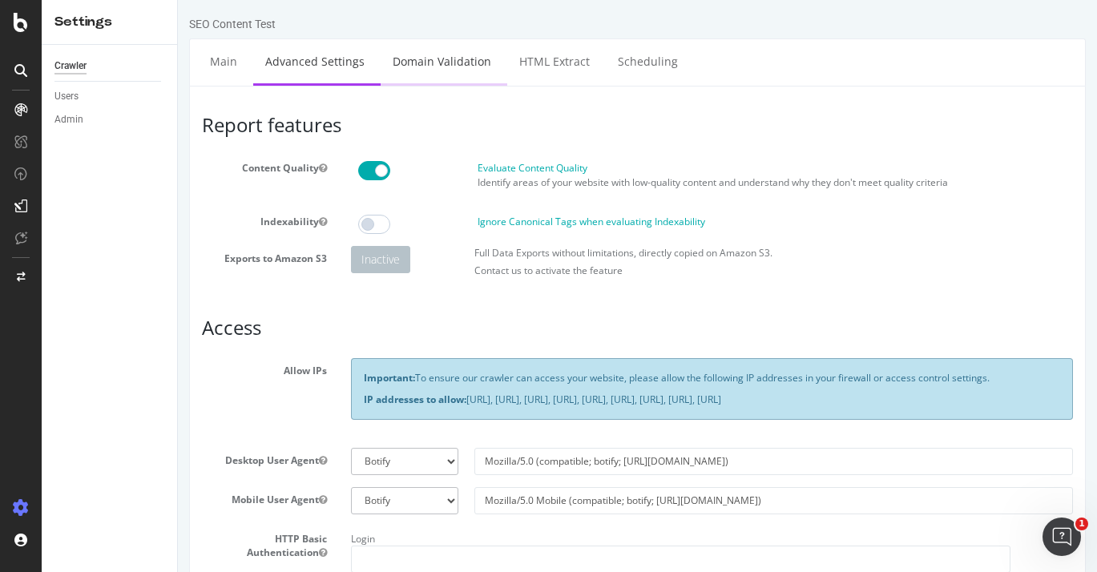
click at [421, 66] on link "Domain Validation" at bounding box center [441, 61] width 123 height 44
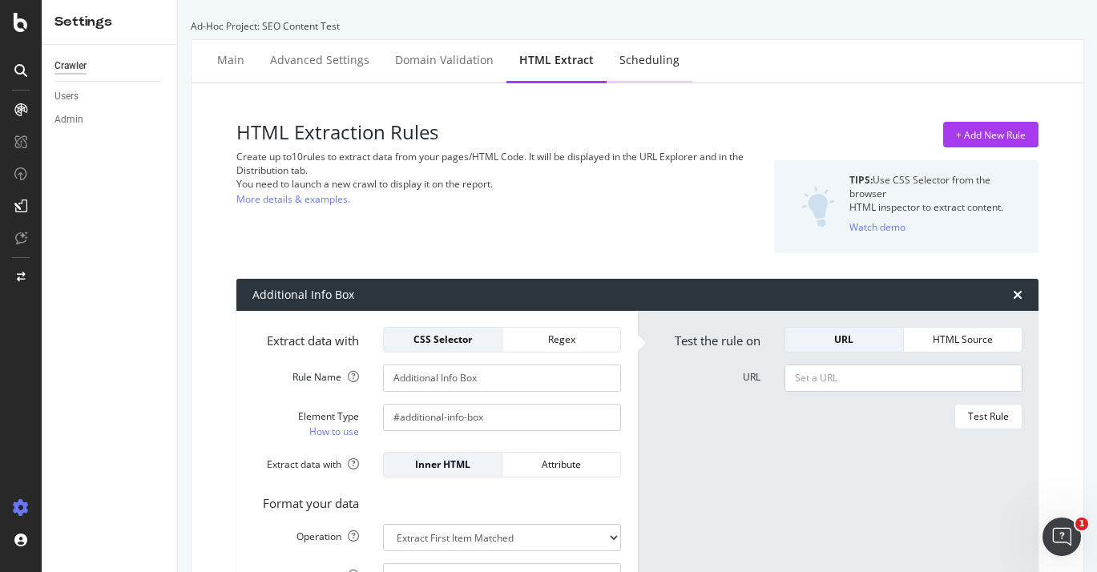
click at [624, 66] on div "Scheduling" at bounding box center [649, 60] width 60 height 16
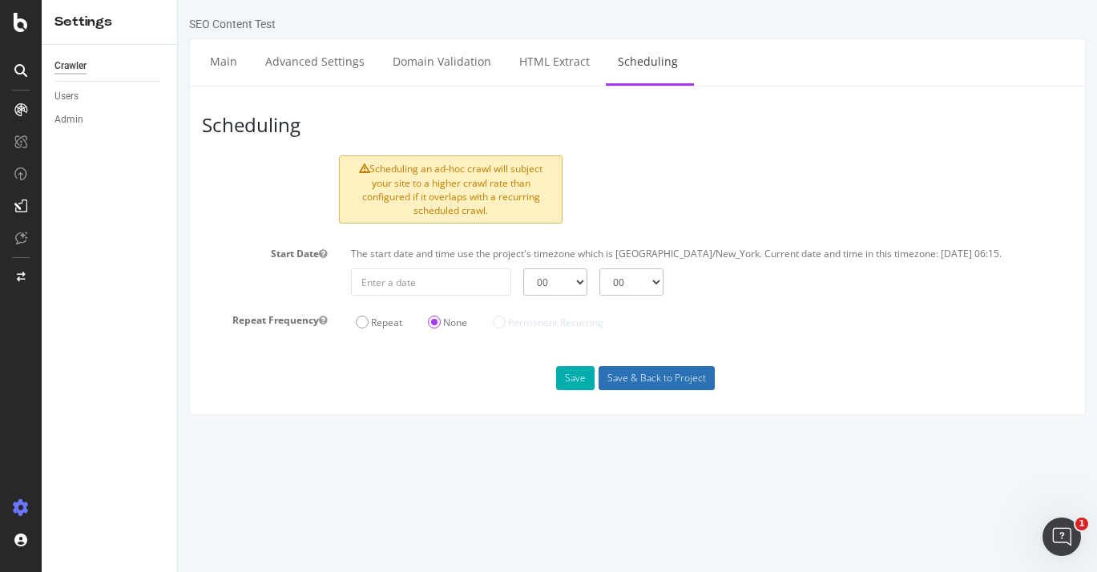
click at [621, 376] on input "Save & Back to Project" at bounding box center [656, 378] width 116 height 24
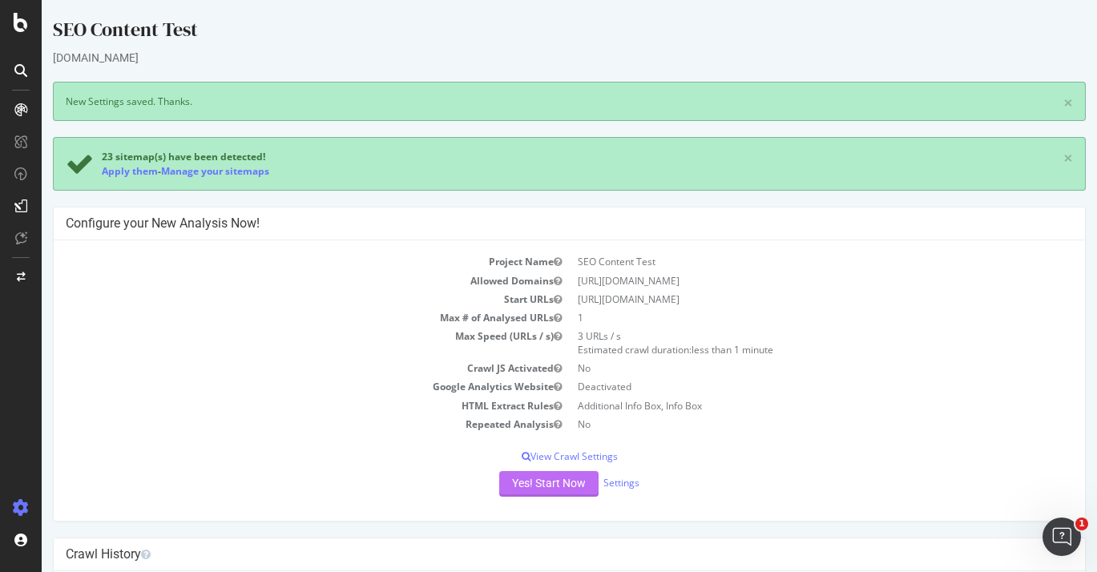
scroll to position [132, 0]
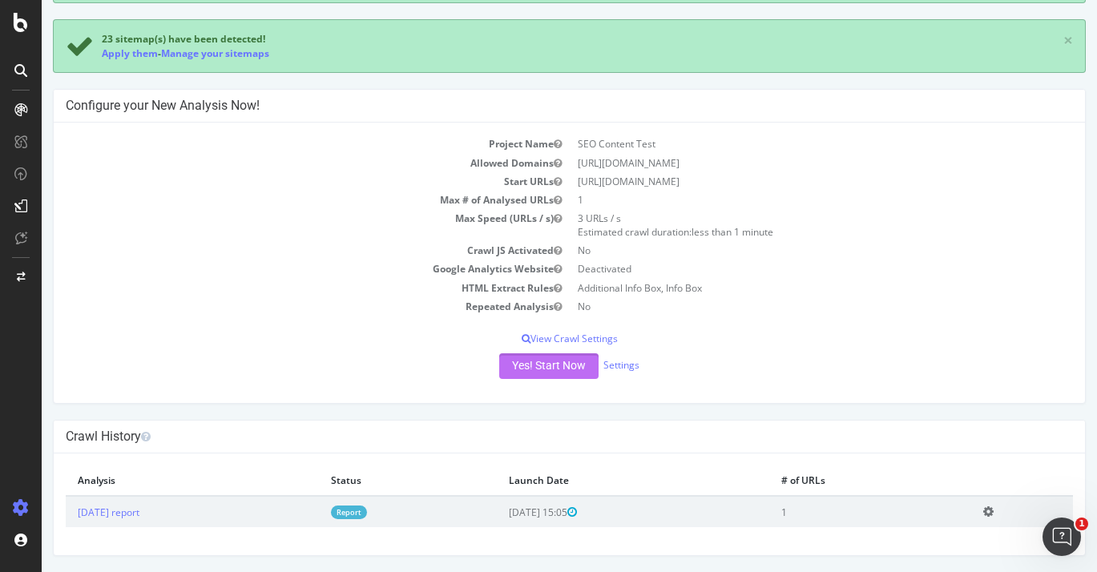
click at [559, 369] on button "Yes! Start Now" at bounding box center [548, 366] width 99 height 26
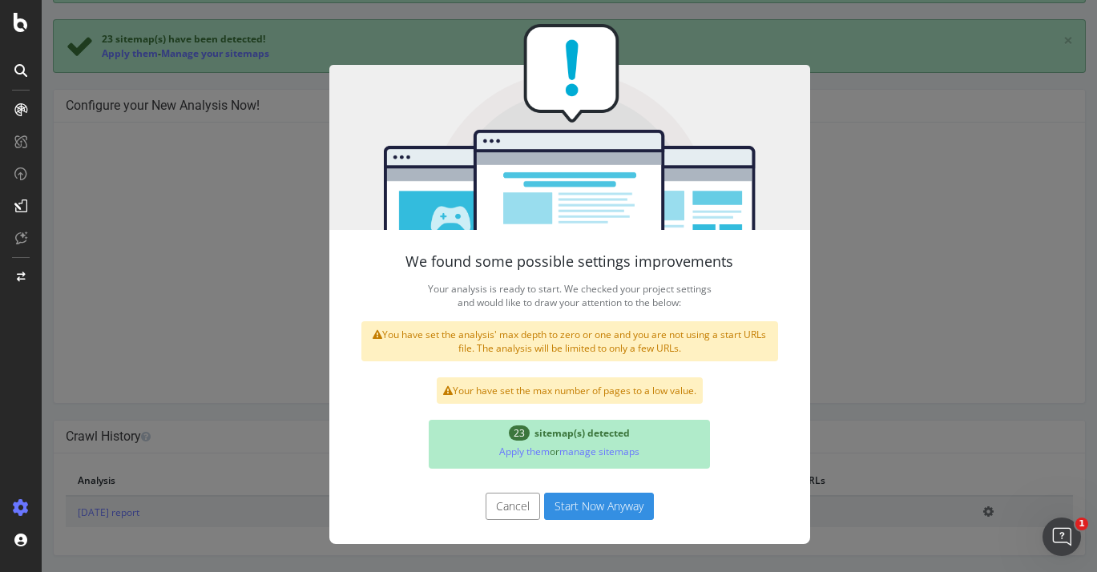
click at [627, 509] on button "Start Now Anyway" at bounding box center [599, 506] width 110 height 27
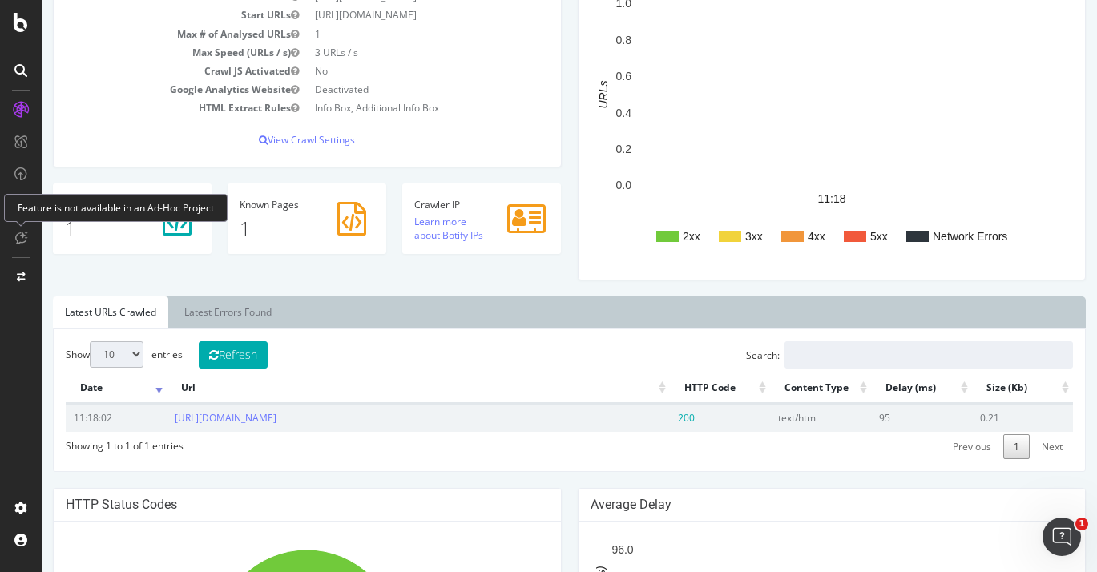
scroll to position [52, 0]
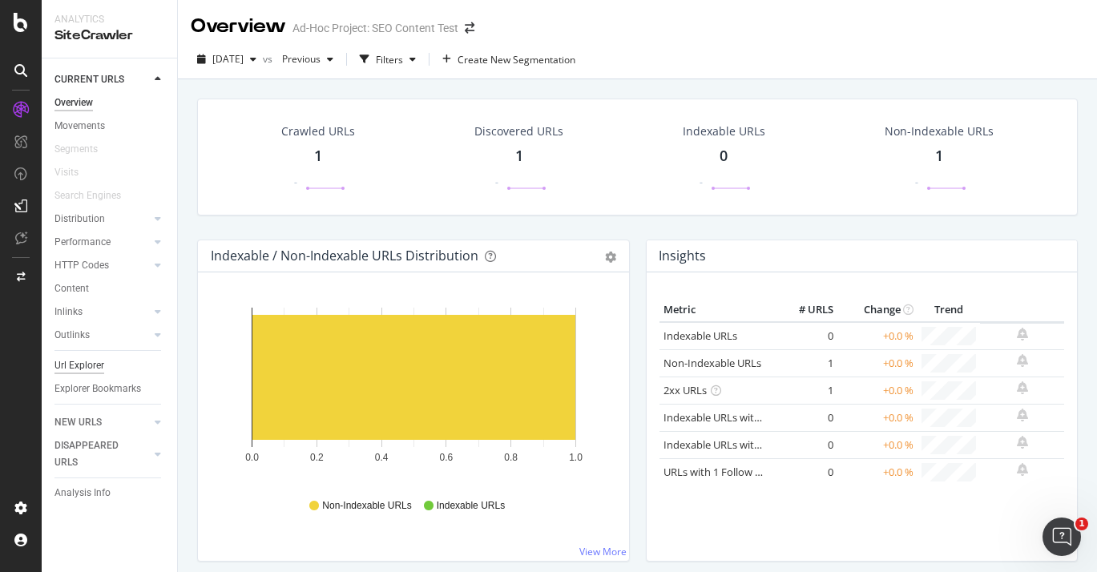
click at [91, 365] on div "Url Explorer" at bounding box center [79, 365] width 50 height 17
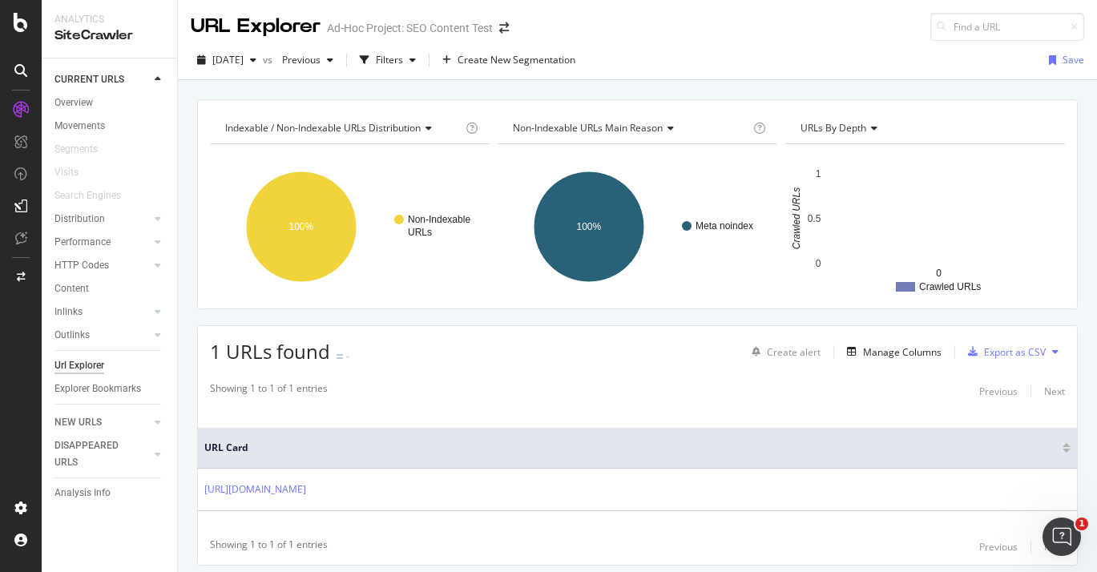
scroll to position [50, 0]
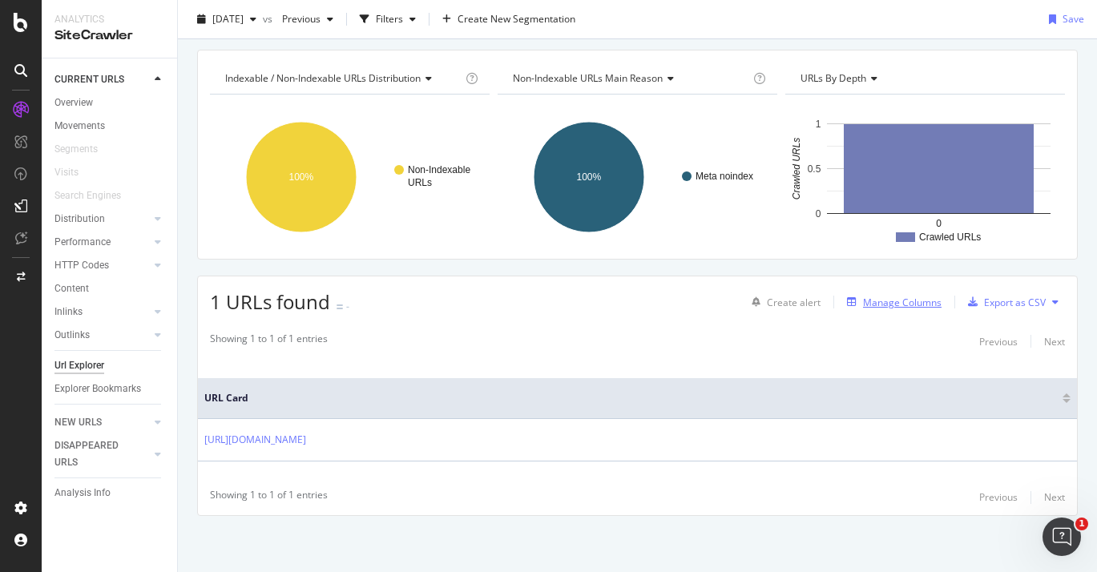
click at [888, 302] on div "Manage Columns" at bounding box center [902, 303] width 78 height 14
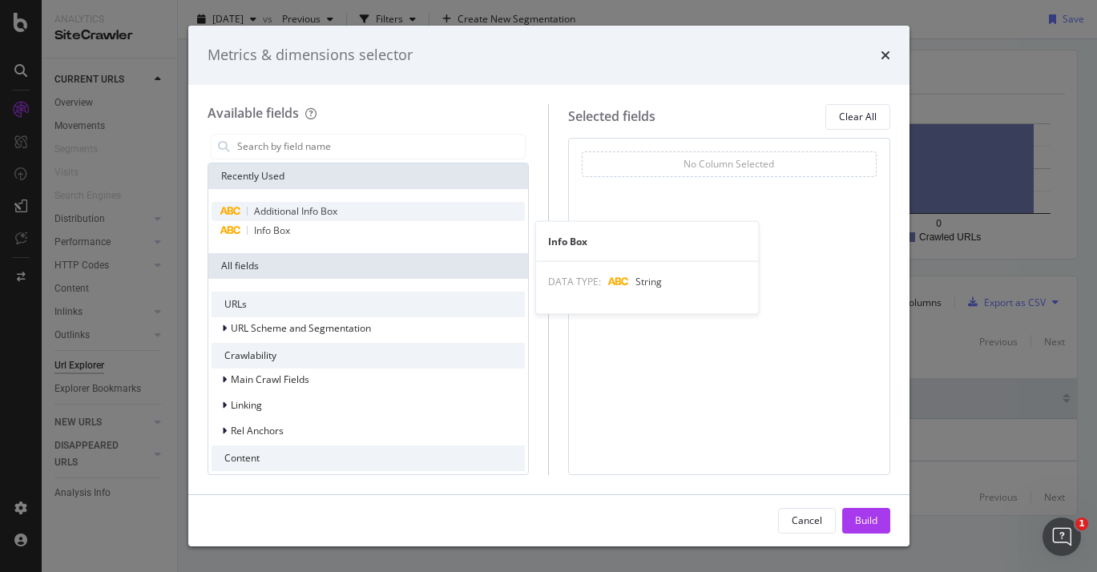
click at [323, 215] on span "Additional Info Box" at bounding box center [295, 211] width 83 height 14
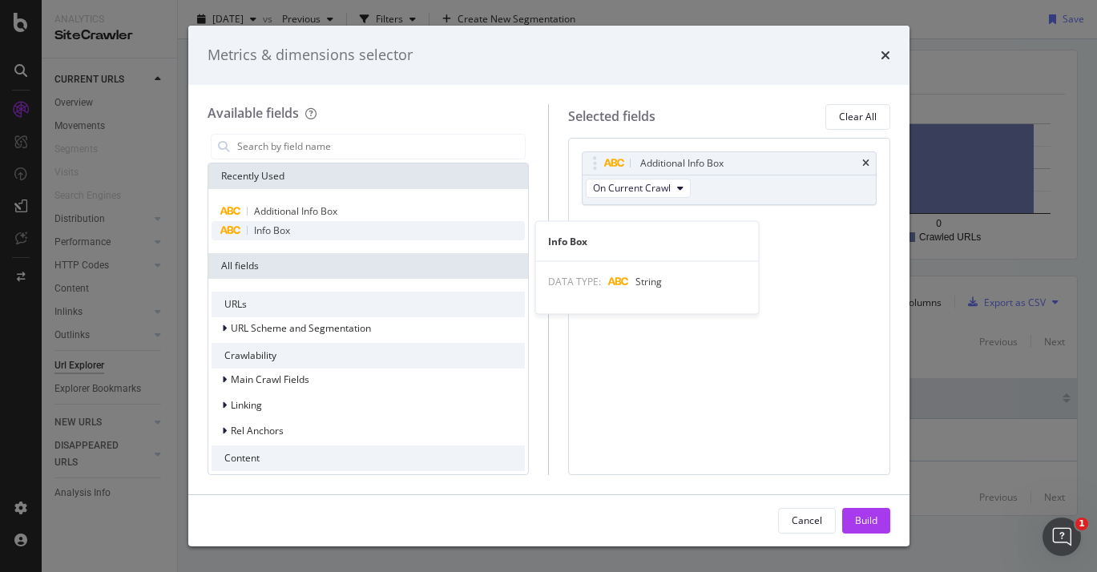
click at [316, 231] on div "Info Box" at bounding box center [368, 230] width 314 height 19
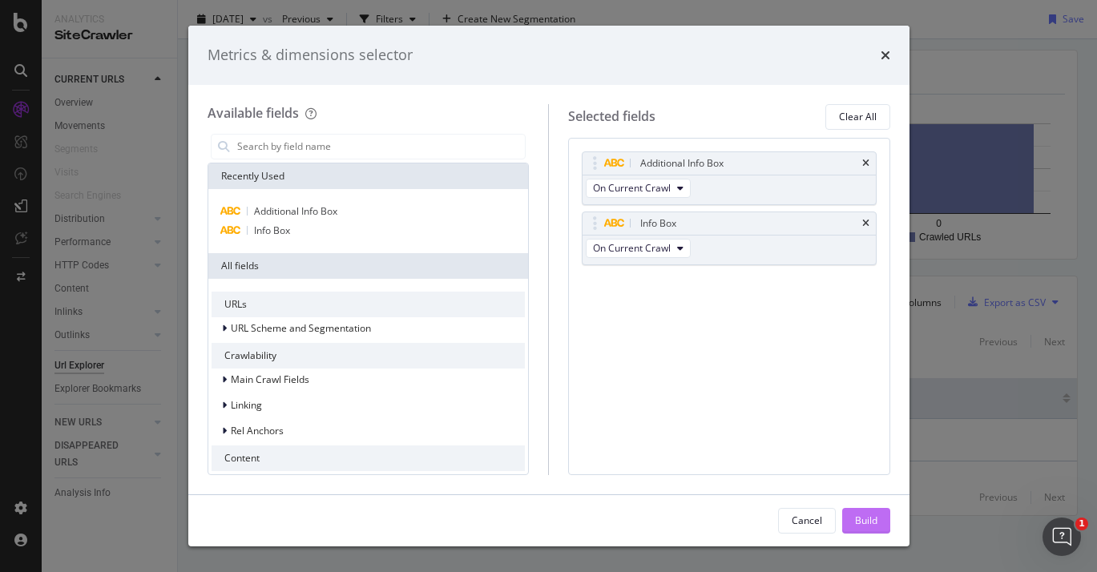
click at [849, 521] on button "Build" at bounding box center [866, 521] width 48 height 26
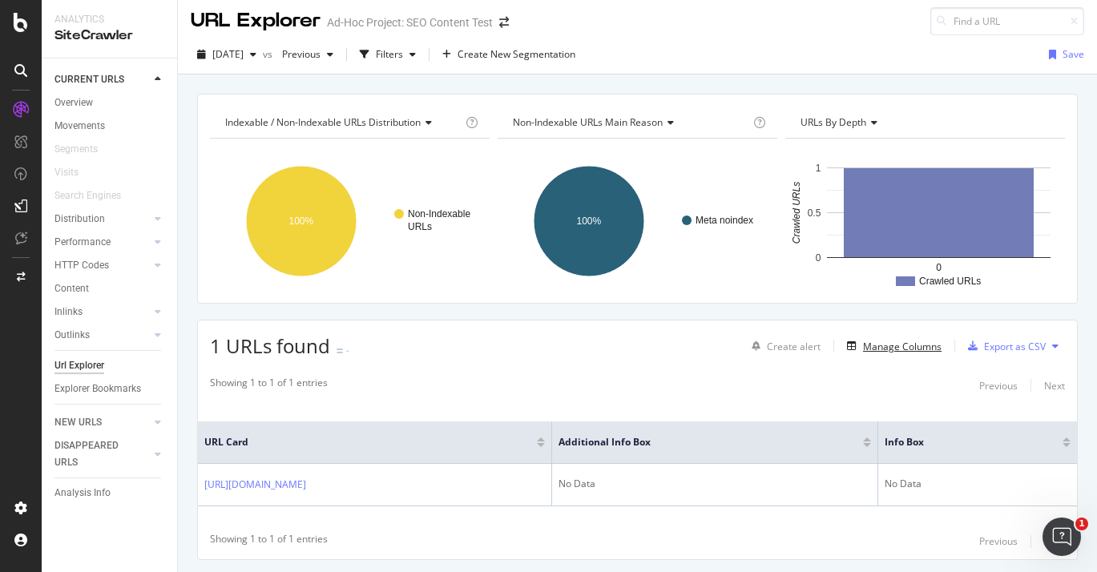
scroll to position [2, 0]
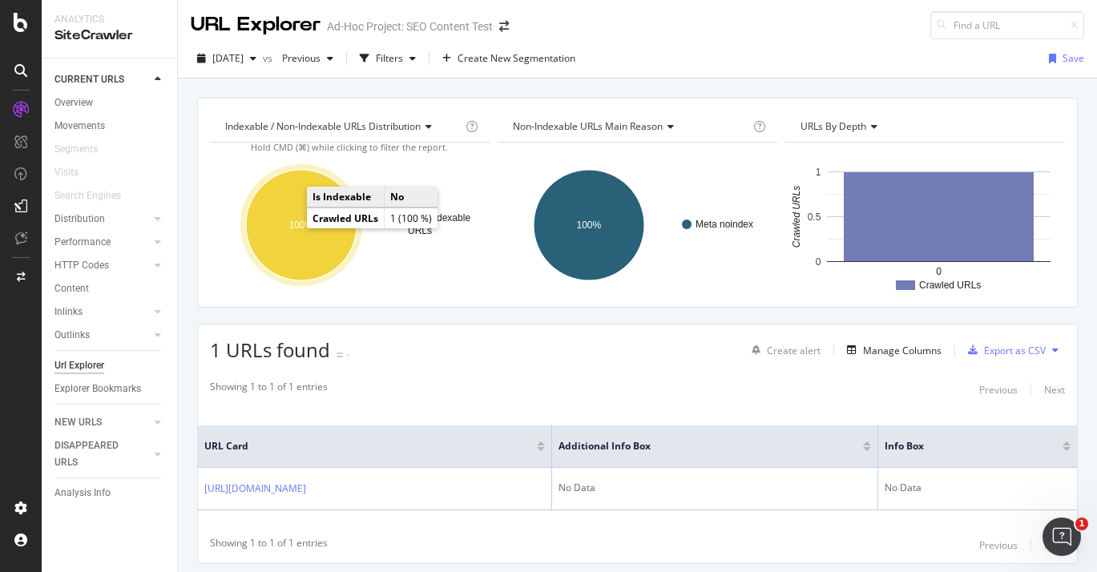
click at [294, 222] on text "100%" at bounding box center [301, 224] width 25 height 11
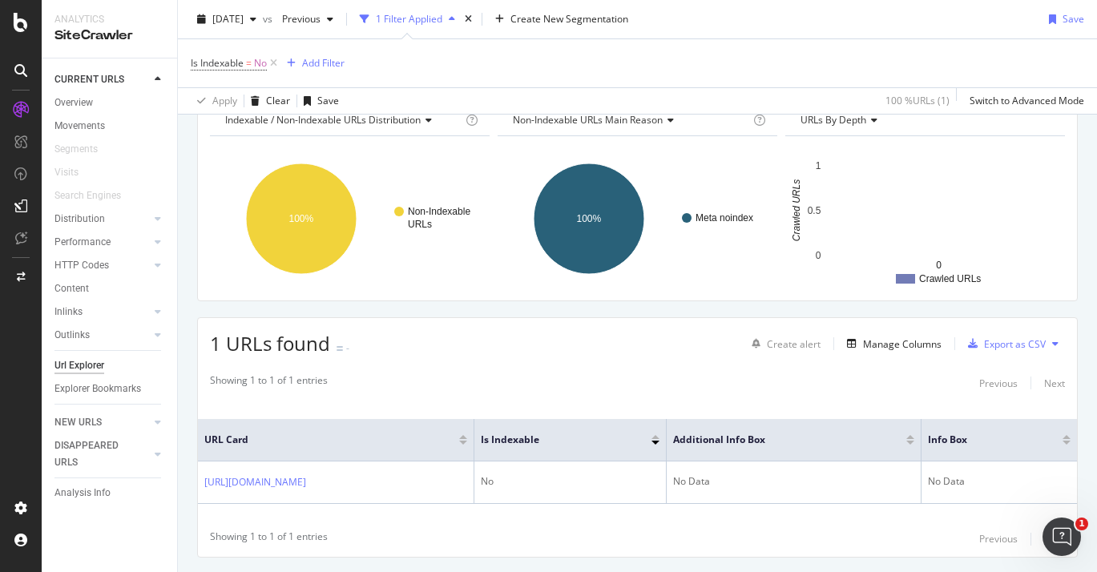
scroll to position [55, 0]
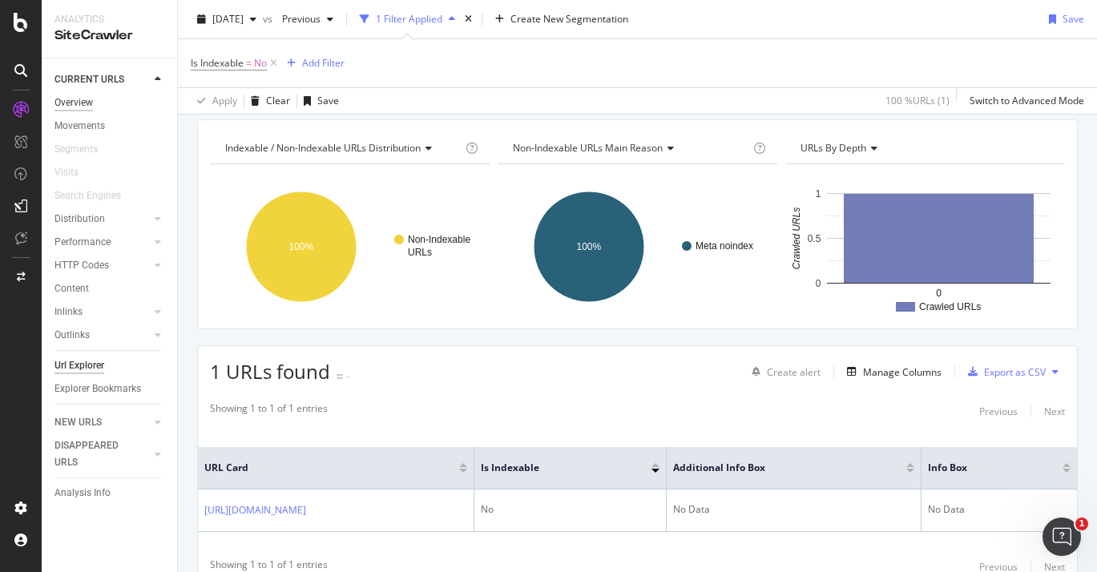
click at [87, 105] on div "Overview" at bounding box center [73, 103] width 38 height 17
